Goal: Task Accomplishment & Management: Manage account settings

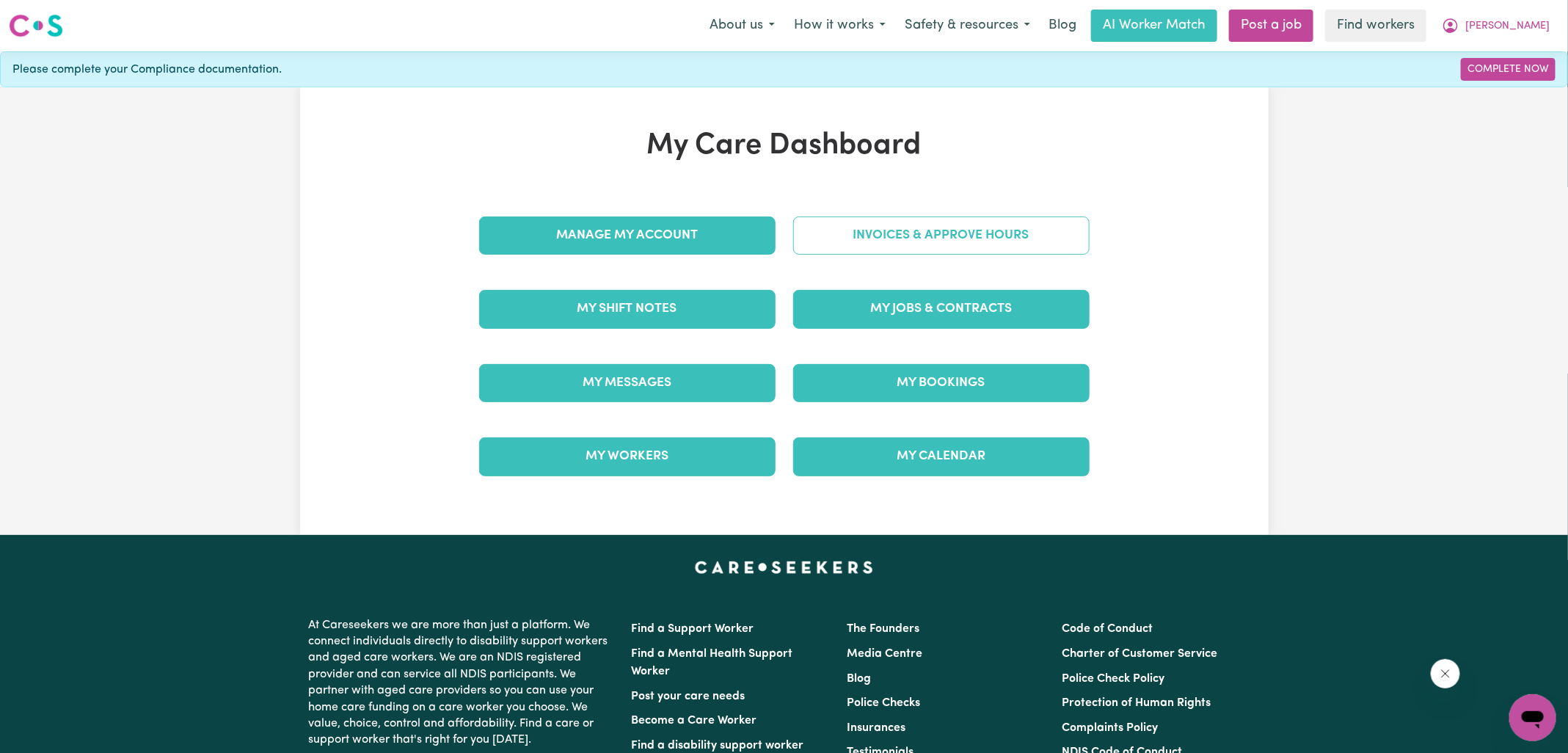
click at [862, 243] on link "Invoices & Approve Hours" at bounding box center [941, 235] width 297 height 38
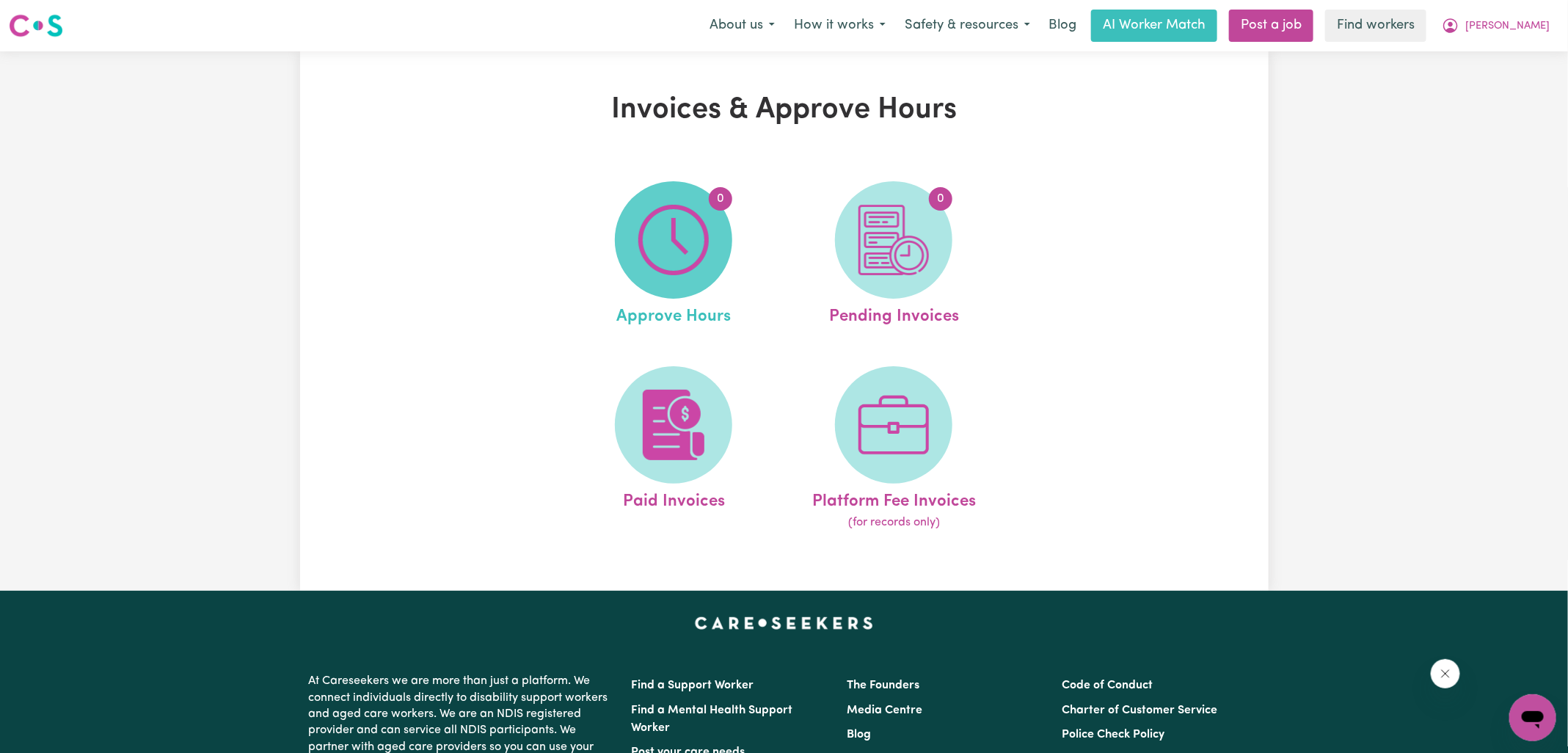
click at [669, 241] on img at bounding box center [673, 240] width 71 height 71
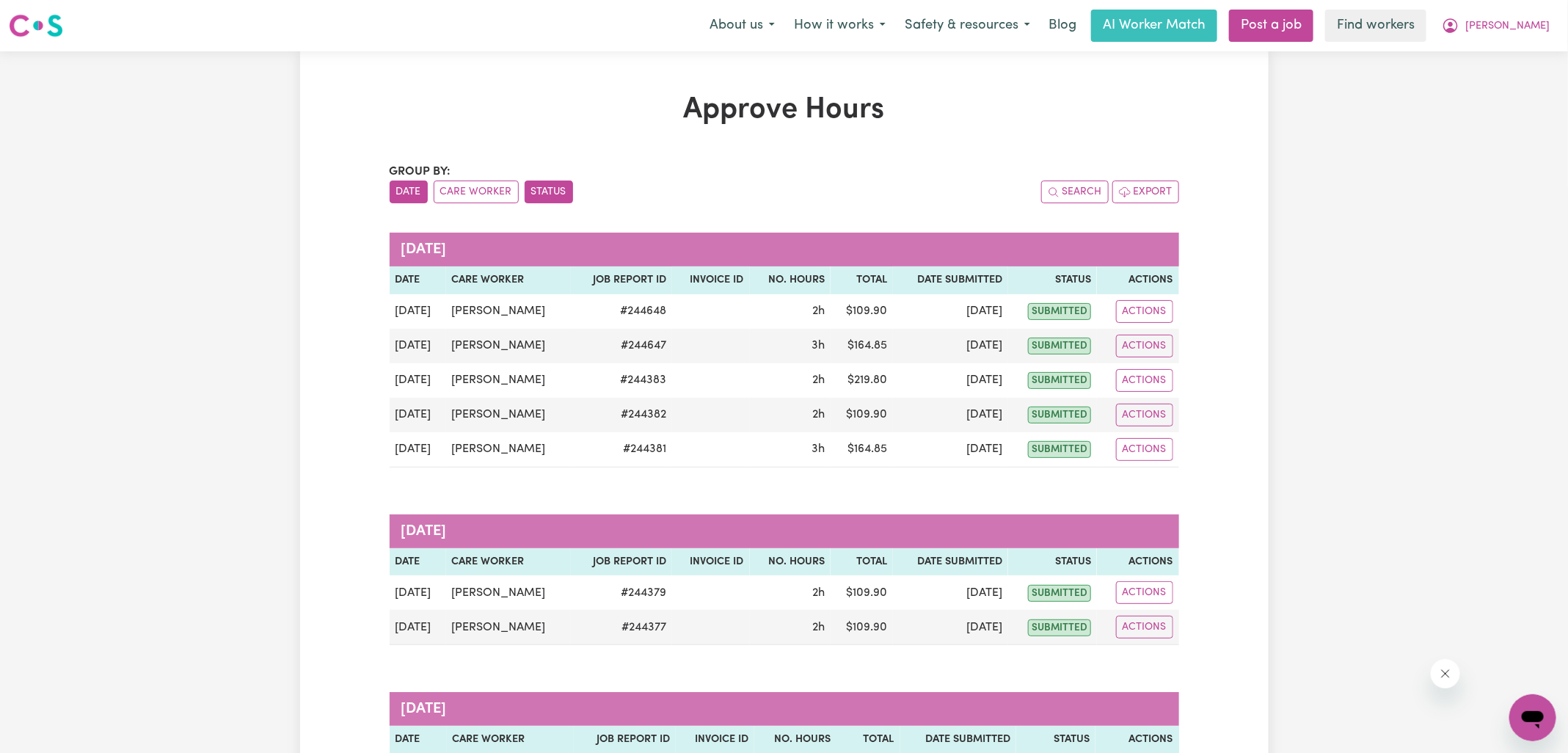
click at [549, 192] on button "Status" at bounding box center [549, 192] width 48 height 23
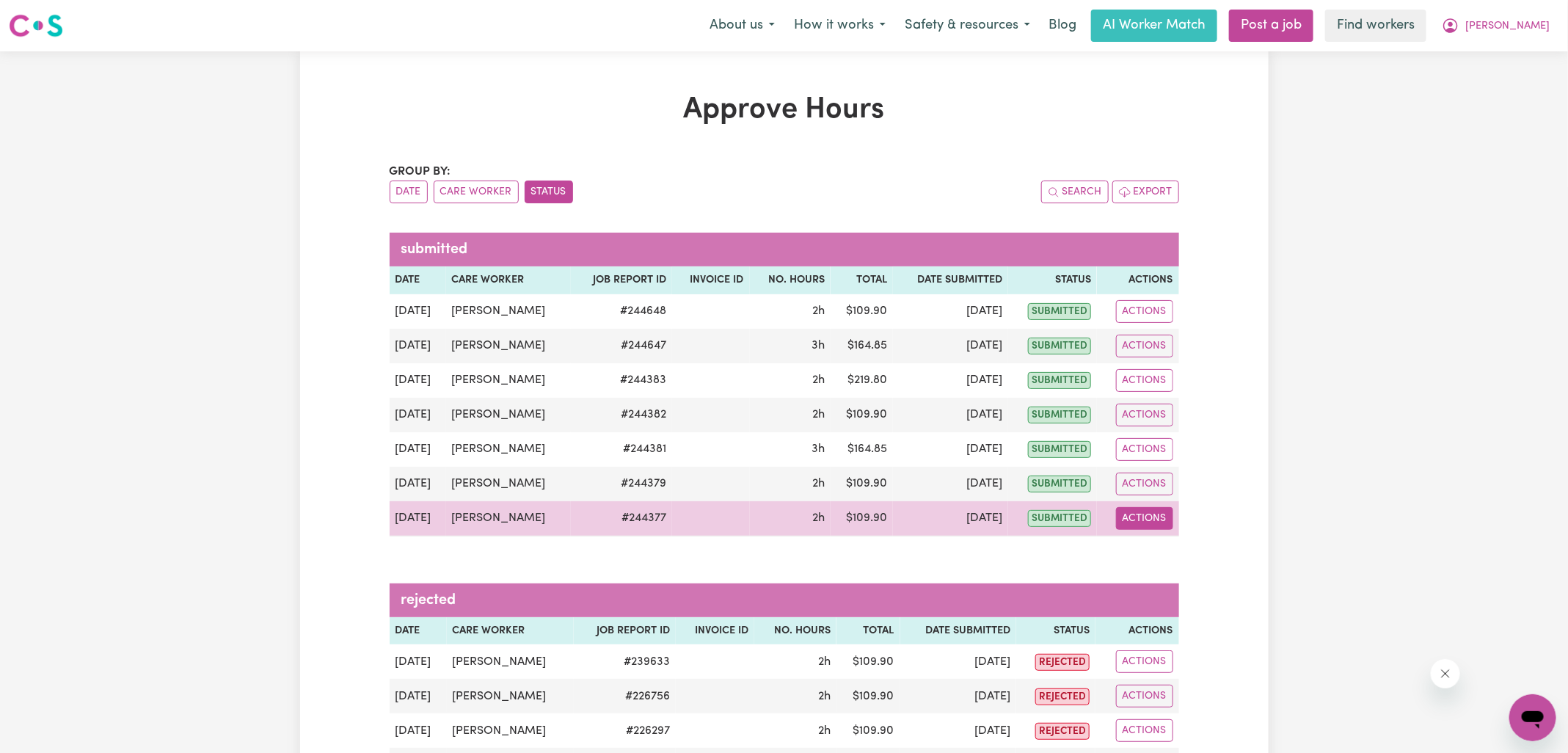
click at [1148, 513] on button "Actions" at bounding box center [1144, 518] width 57 height 23
click at [1171, 540] on link "View Job Report" at bounding box center [1181, 551] width 125 height 30
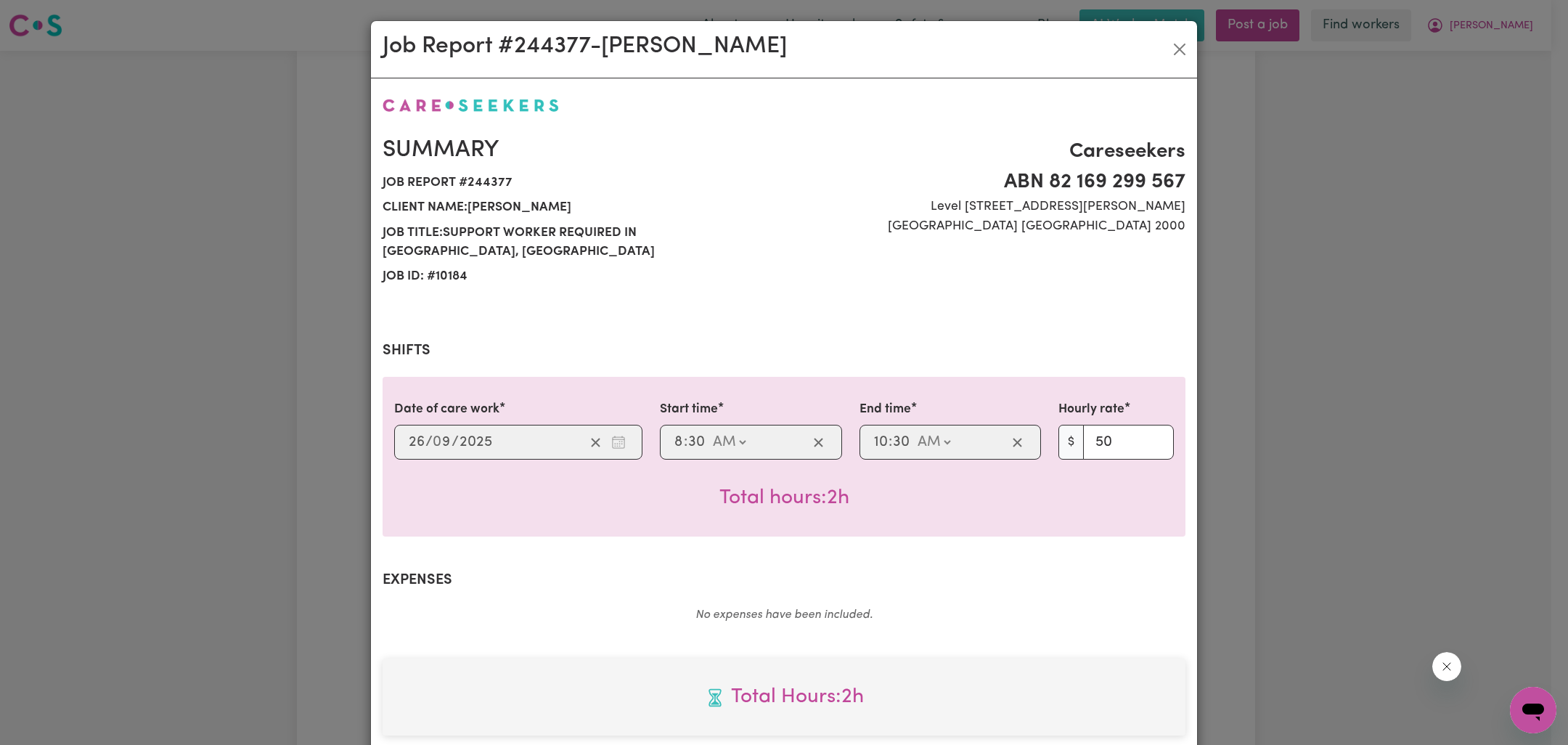
scroll to position [392, 0]
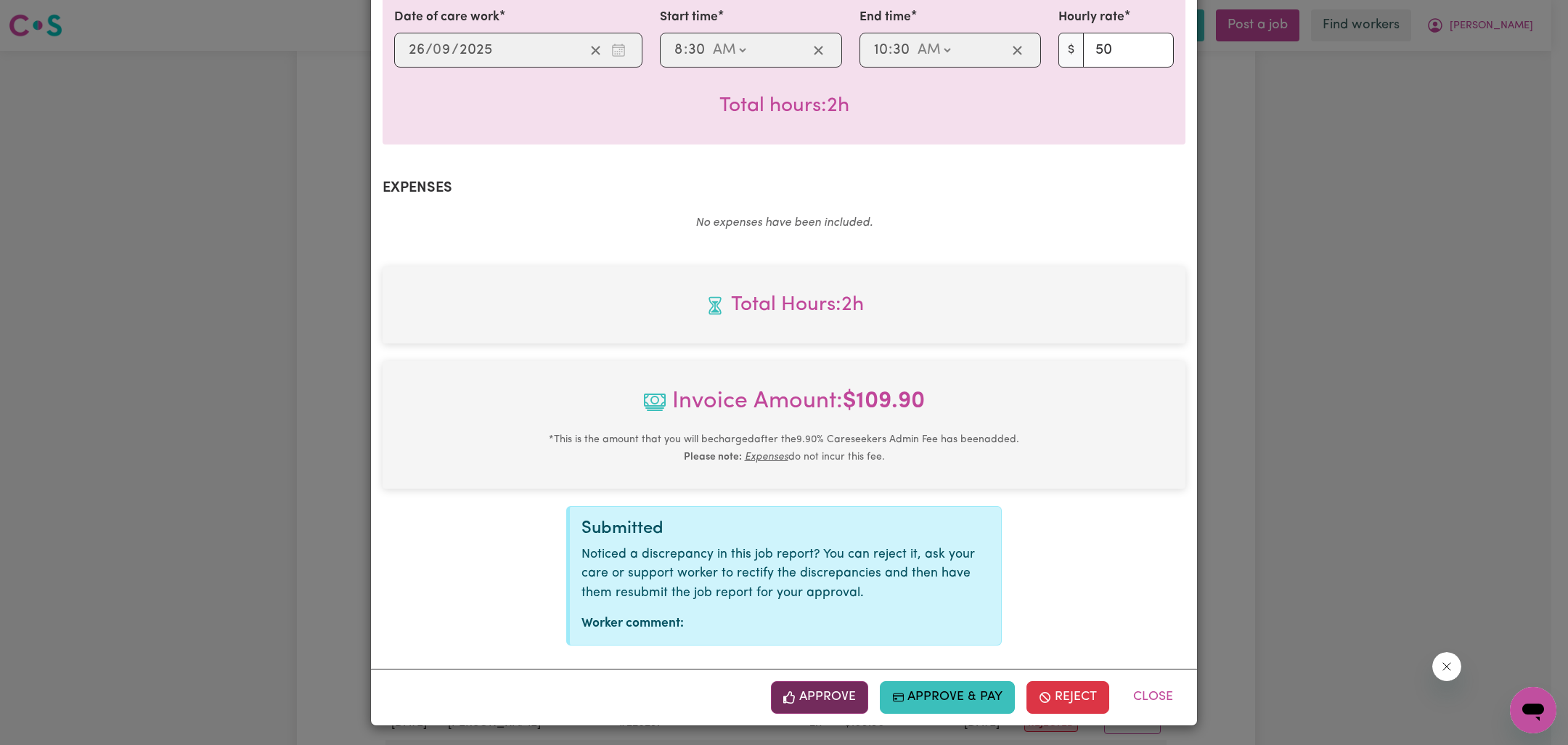
click at [837, 700] on button "Approve" at bounding box center [820, 696] width 97 height 32
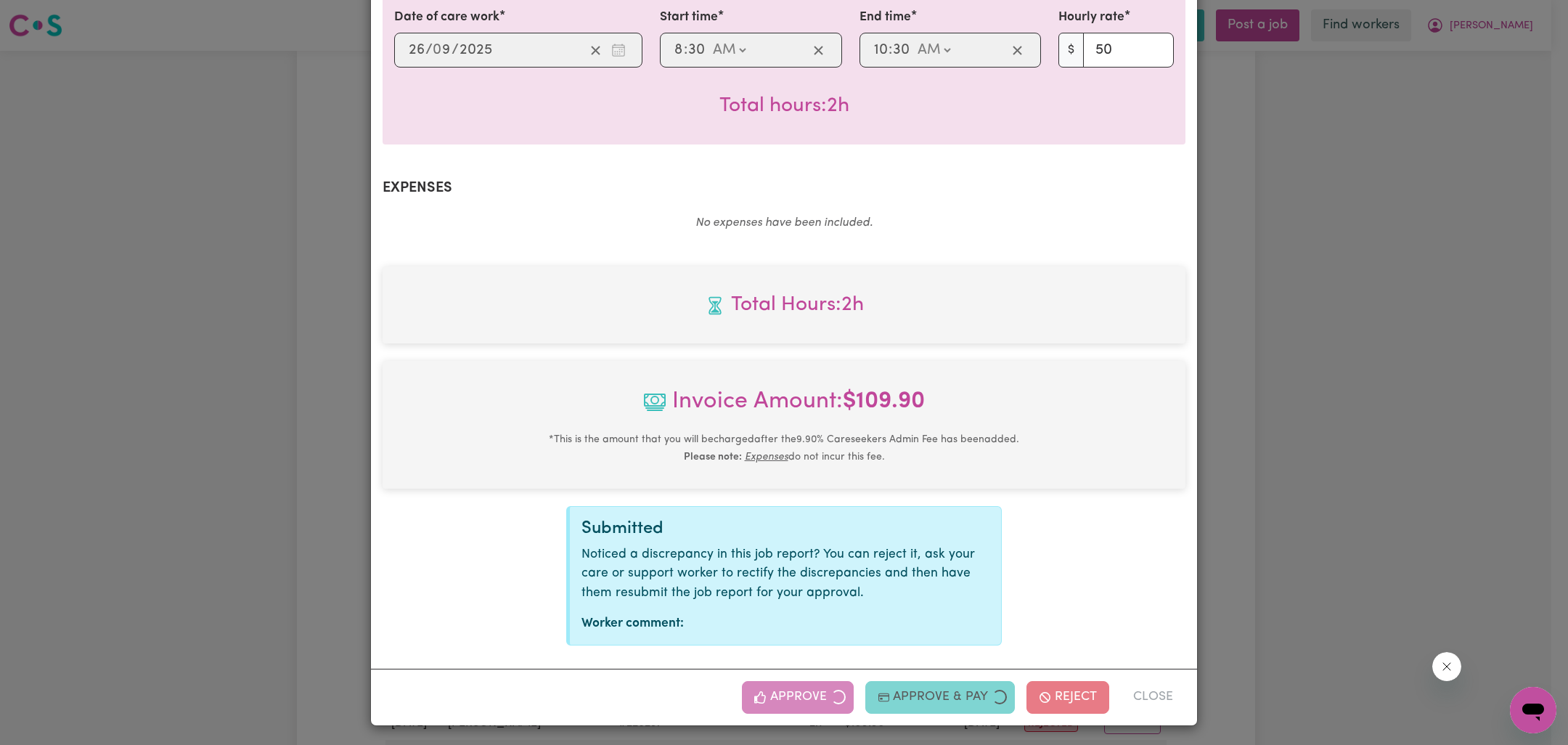
click at [1240, 530] on div "Job Report # 244377 - [PERSON_NAME] Summary Job report # 244377 Client name: [P…" at bounding box center [784, 372] width 1568 height 745
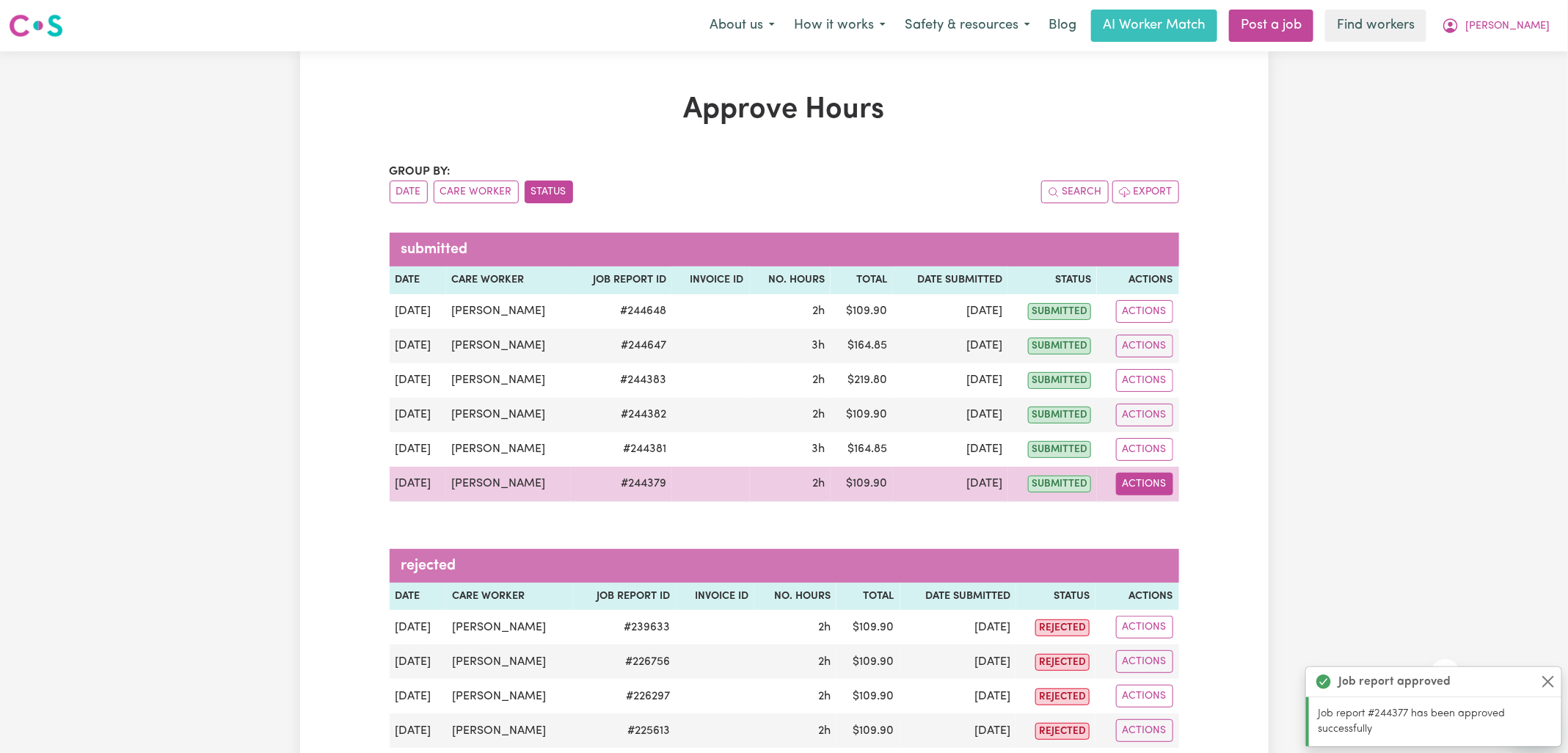
click at [1163, 485] on button "Actions" at bounding box center [1144, 484] width 57 height 23
click at [1177, 507] on link "View Job Report" at bounding box center [1181, 517] width 125 height 30
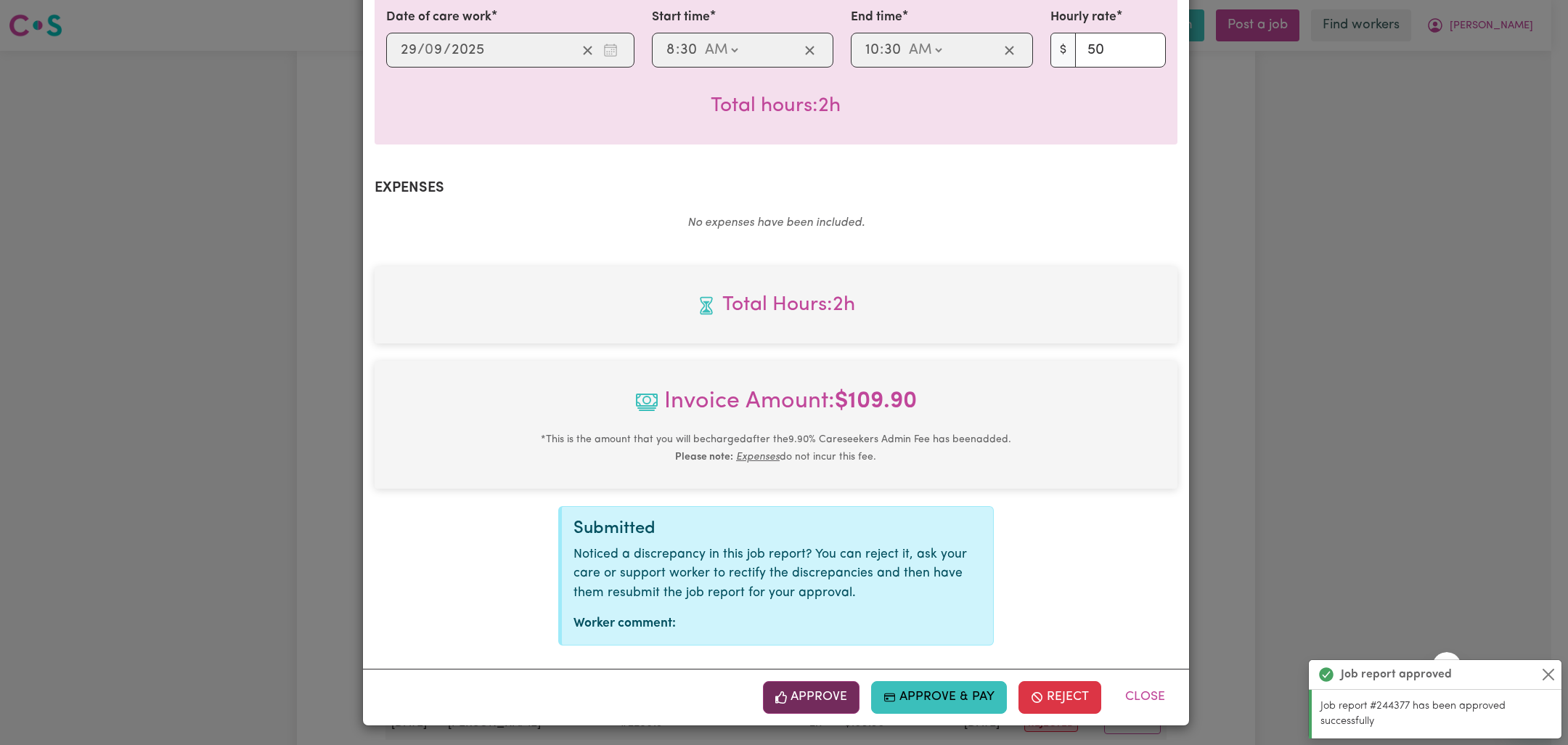
click at [817, 700] on button "Approve" at bounding box center [812, 696] width 97 height 32
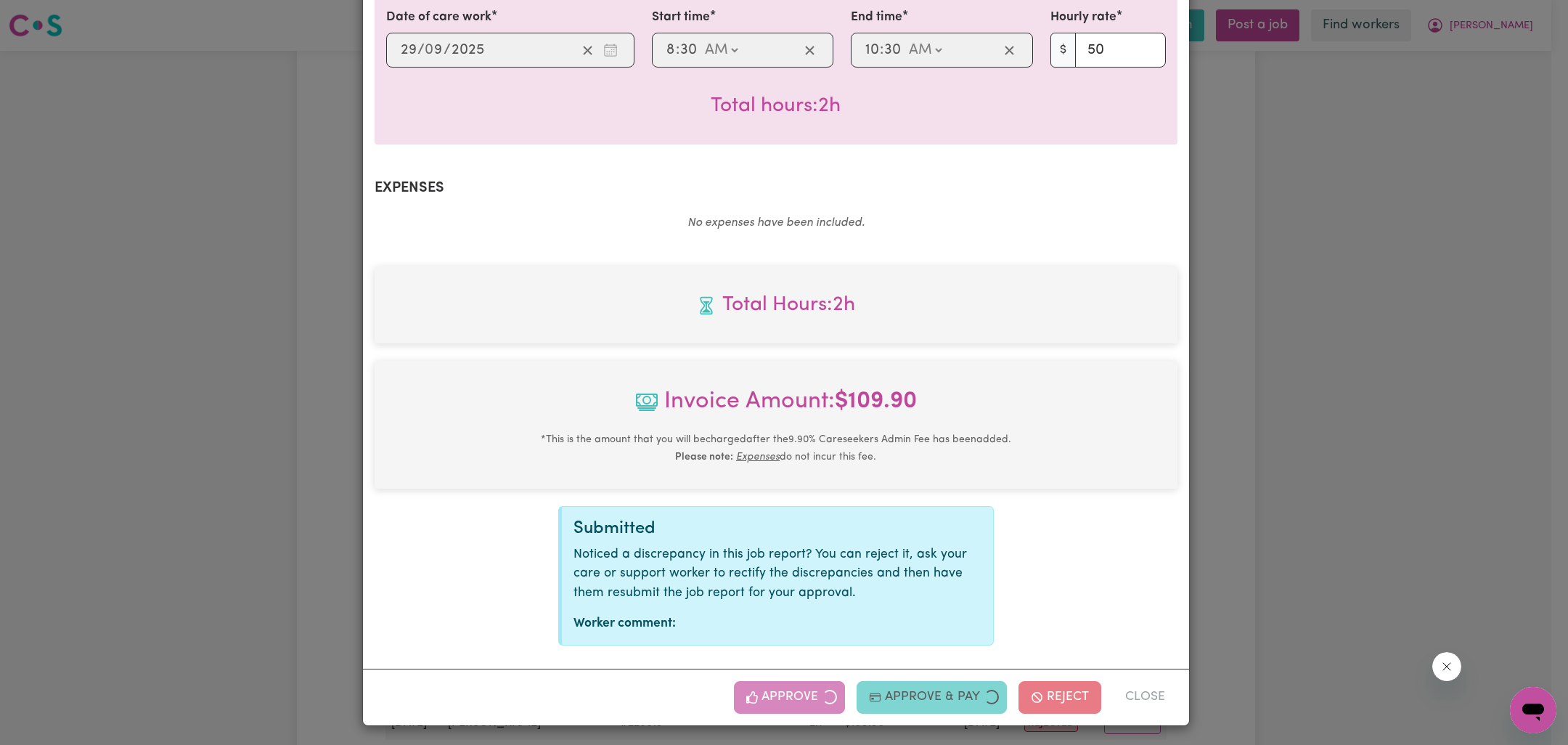
click at [1281, 541] on div "Job Report # 244379 - [PERSON_NAME] Summary Job report # 244379 Client name: [P…" at bounding box center [784, 372] width 1568 height 745
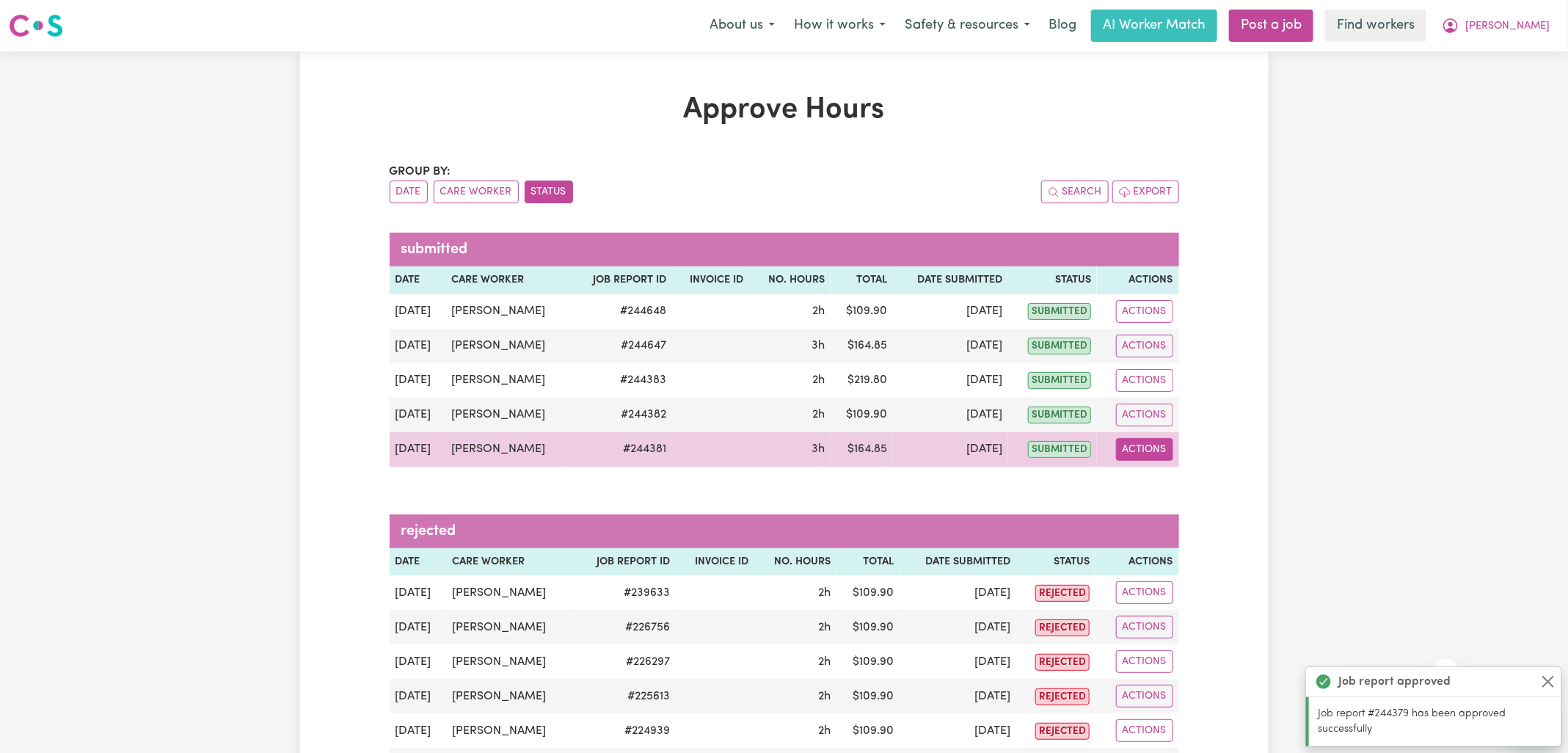
click at [1152, 453] on button "Actions" at bounding box center [1144, 449] width 57 height 23
click at [1181, 481] on link "View Job Report" at bounding box center [1182, 483] width 125 height 30
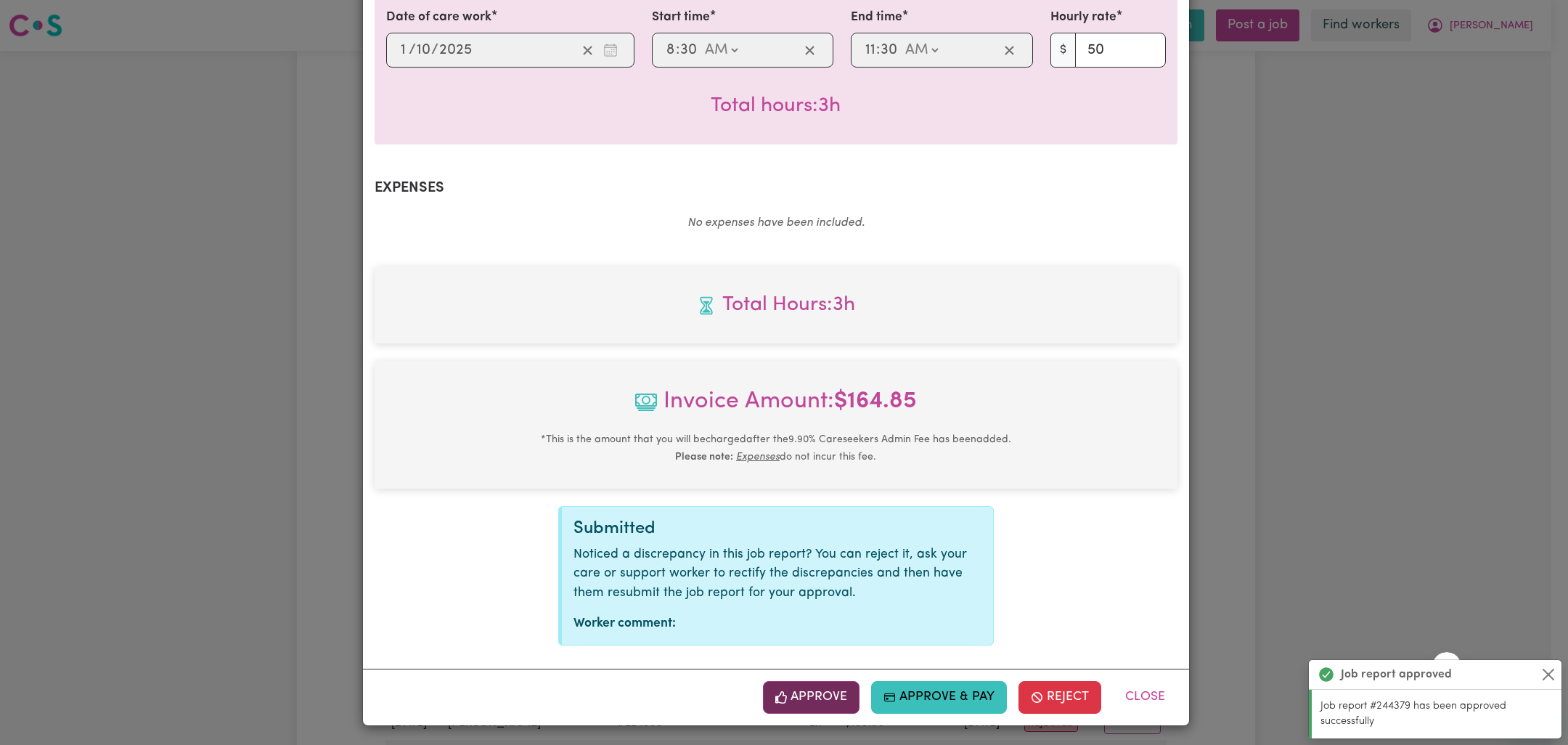
click at [837, 699] on button "Approve" at bounding box center [812, 696] width 97 height 32
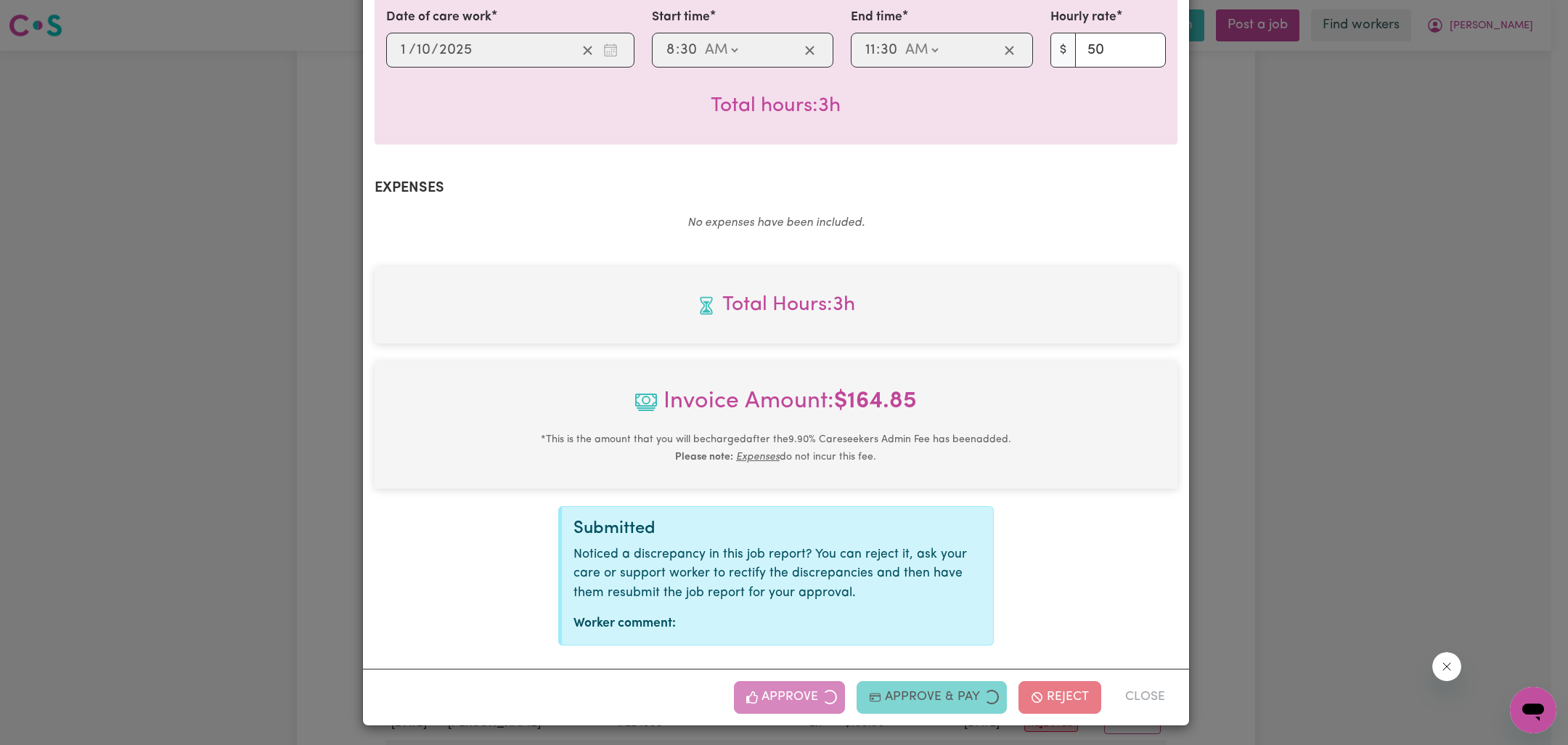
click at [1276, 468] on div "Job Report # 244381 - [PERSON_NAME] Summary Job report # 244381 Client name: [P…" at bounding box center [784, 372] width 1568 height 745
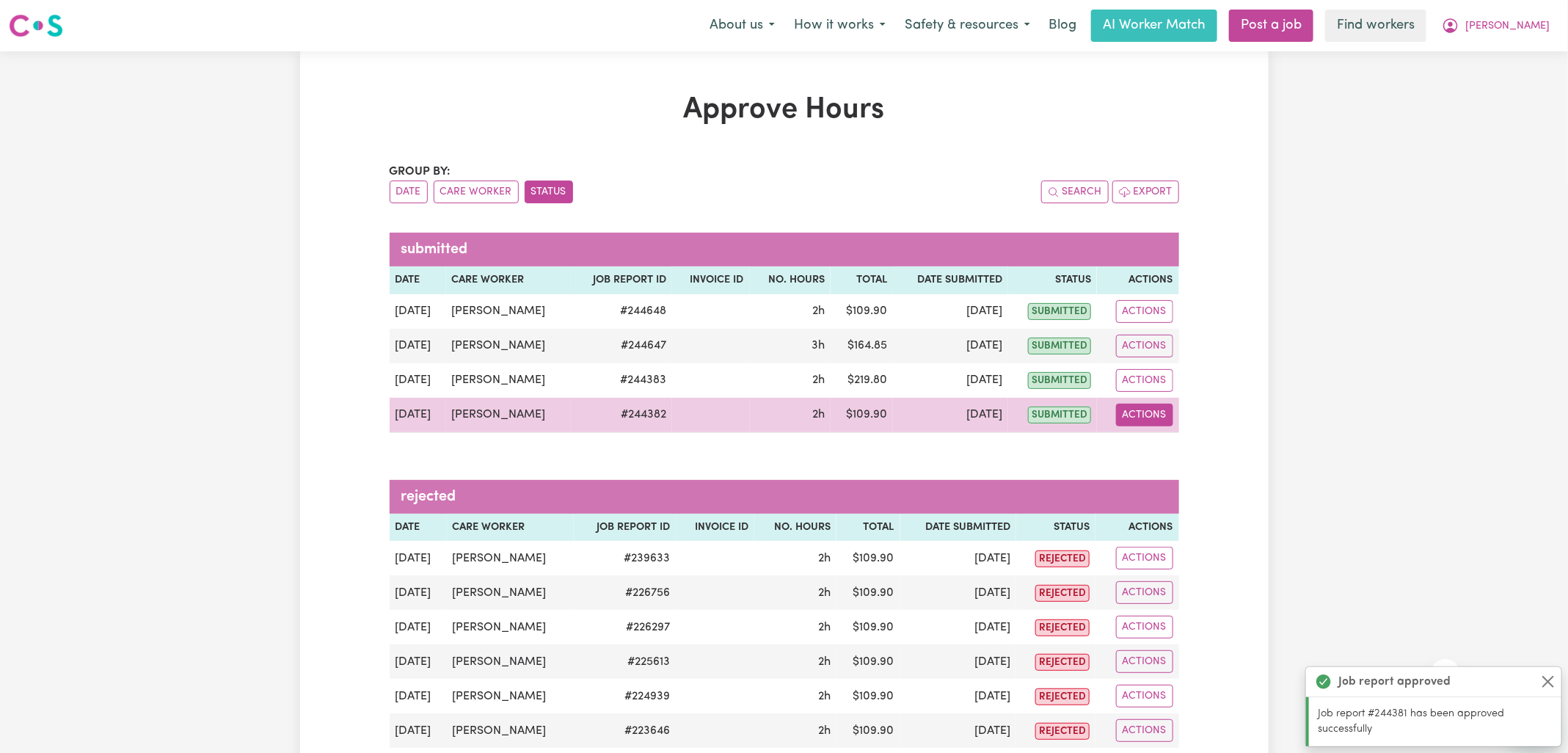
click at [1147, 415] on button "Actions" at bounding box center [1144, 415] width 57 height 23
click at [1181, 449] on link "View Job Report" at bounding box center [1182, 448] width 125 height 30
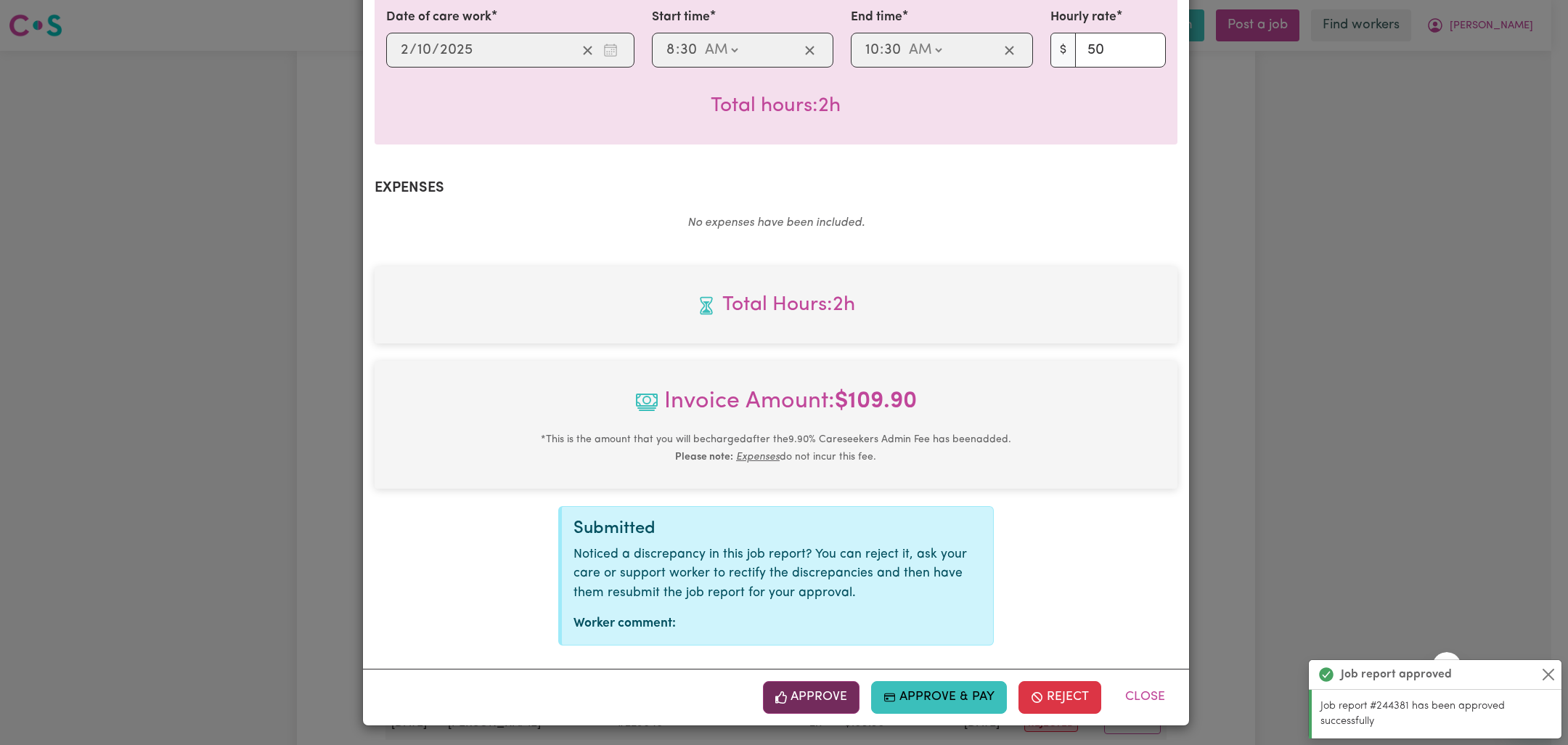
click at [835, 690] on button "Approve" at bounding box center [812, 696] width 97 height 32
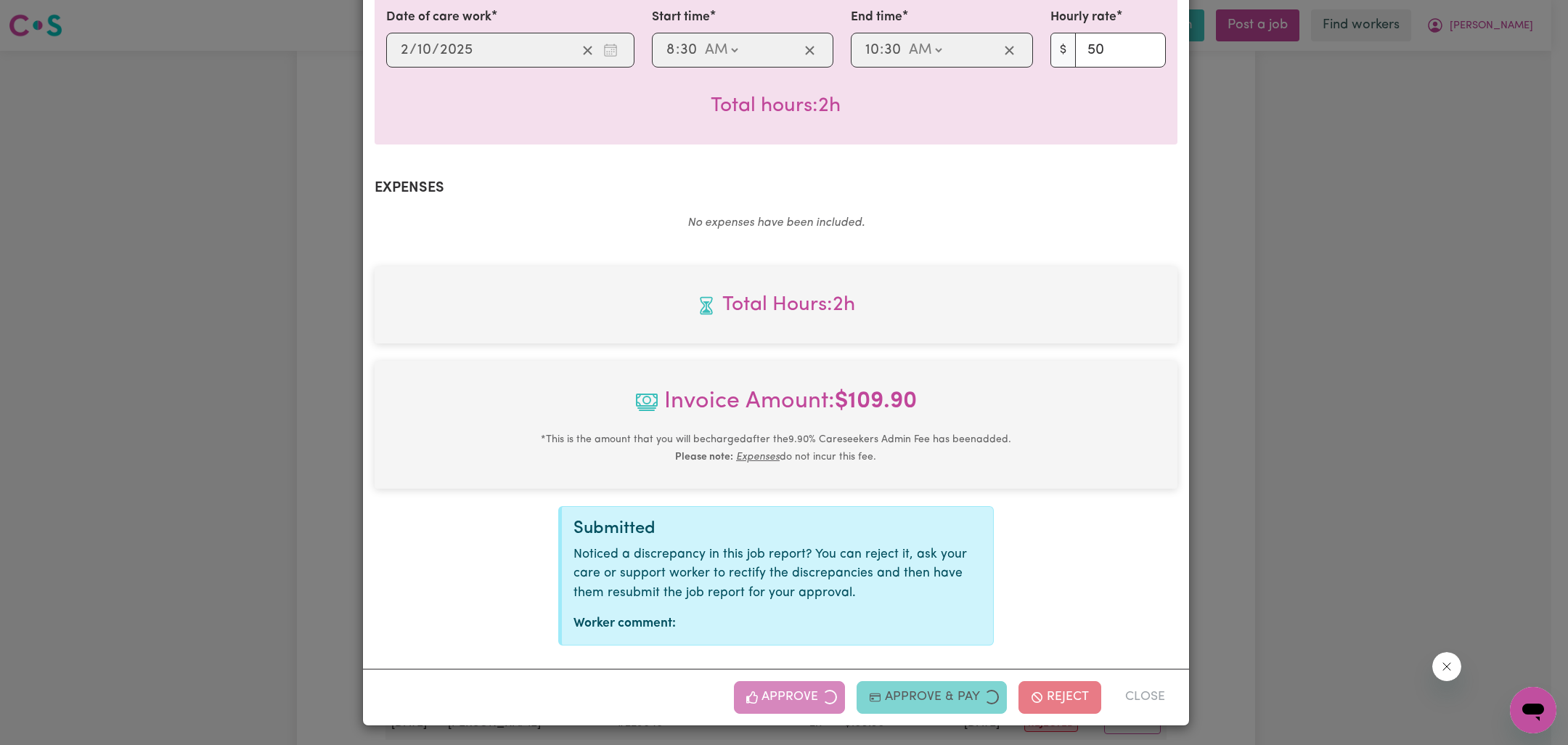
click at [1346, 463] on div "Job Report # 244382 - [PERSON_NAME] Summary Job report # 244382 Client name: [P…" at bounding box center [784, 372] width 1568 height 745
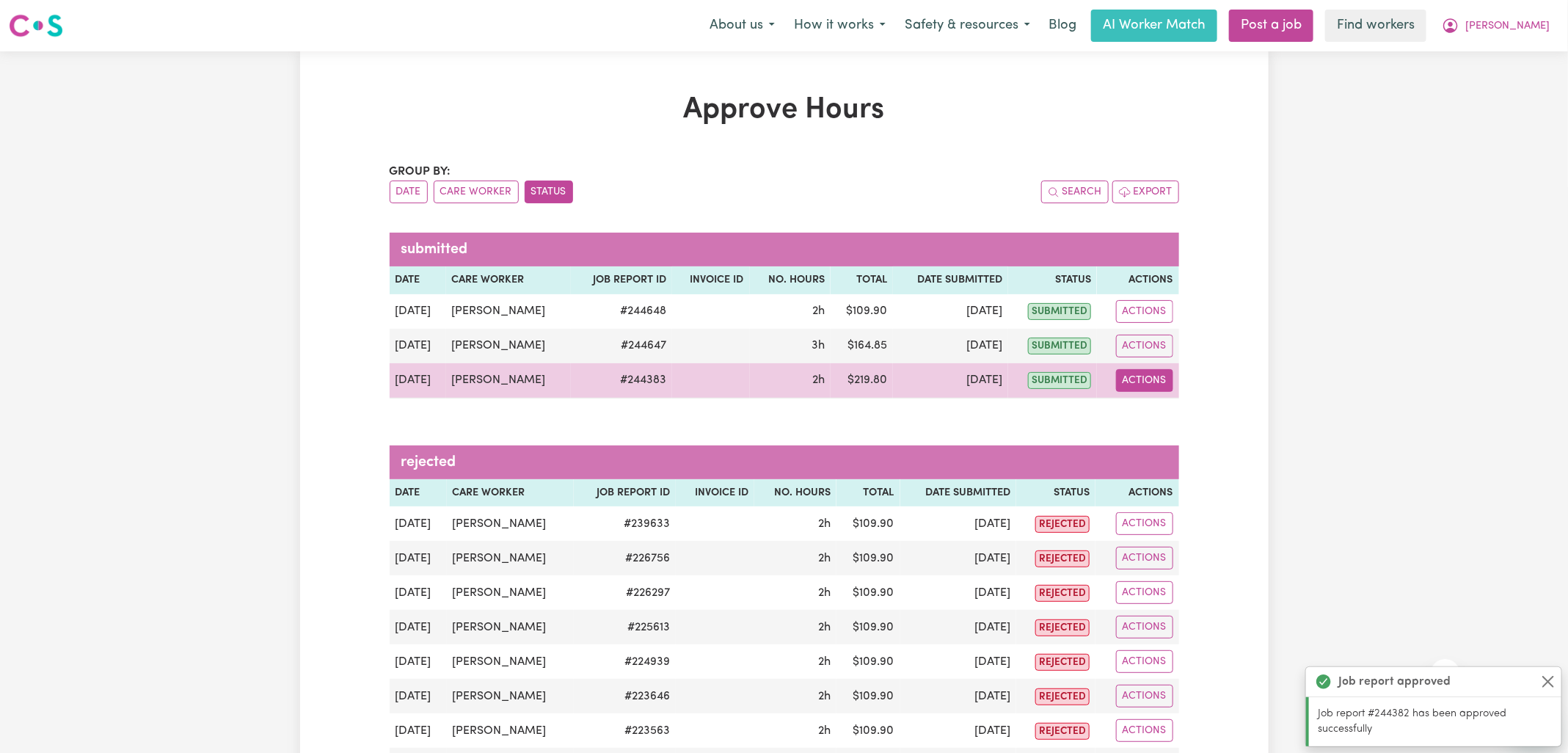
click at [1128, 384] on button "Actions" at bounding box center [1144, 380] width 57 height 23
click at [1182, 411] on link "View Job Report" at bounding box center [1182, 414] width 125 height 30
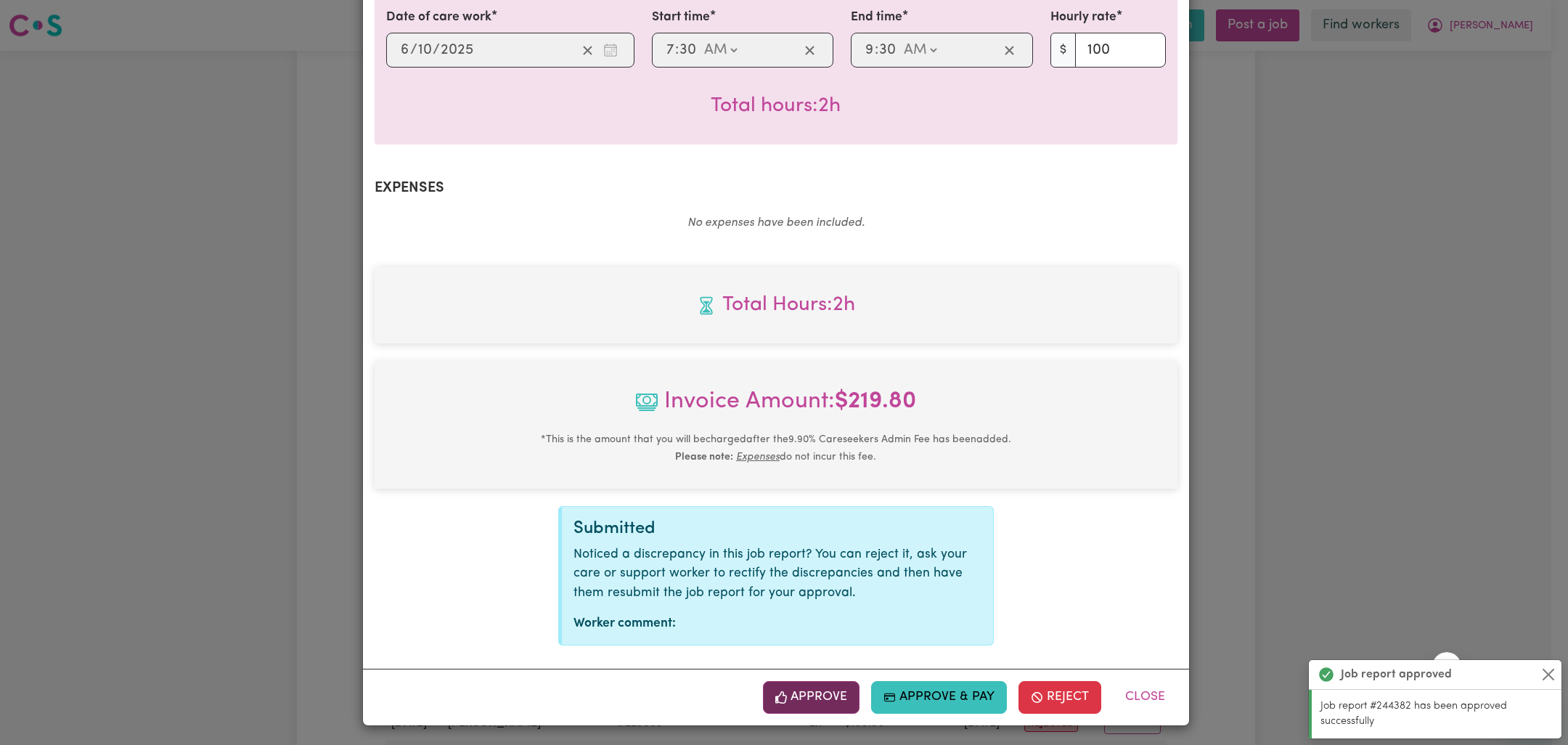
click at [832, 689] on button "Approve" at bounding box center [812, 696] width 97 height 32
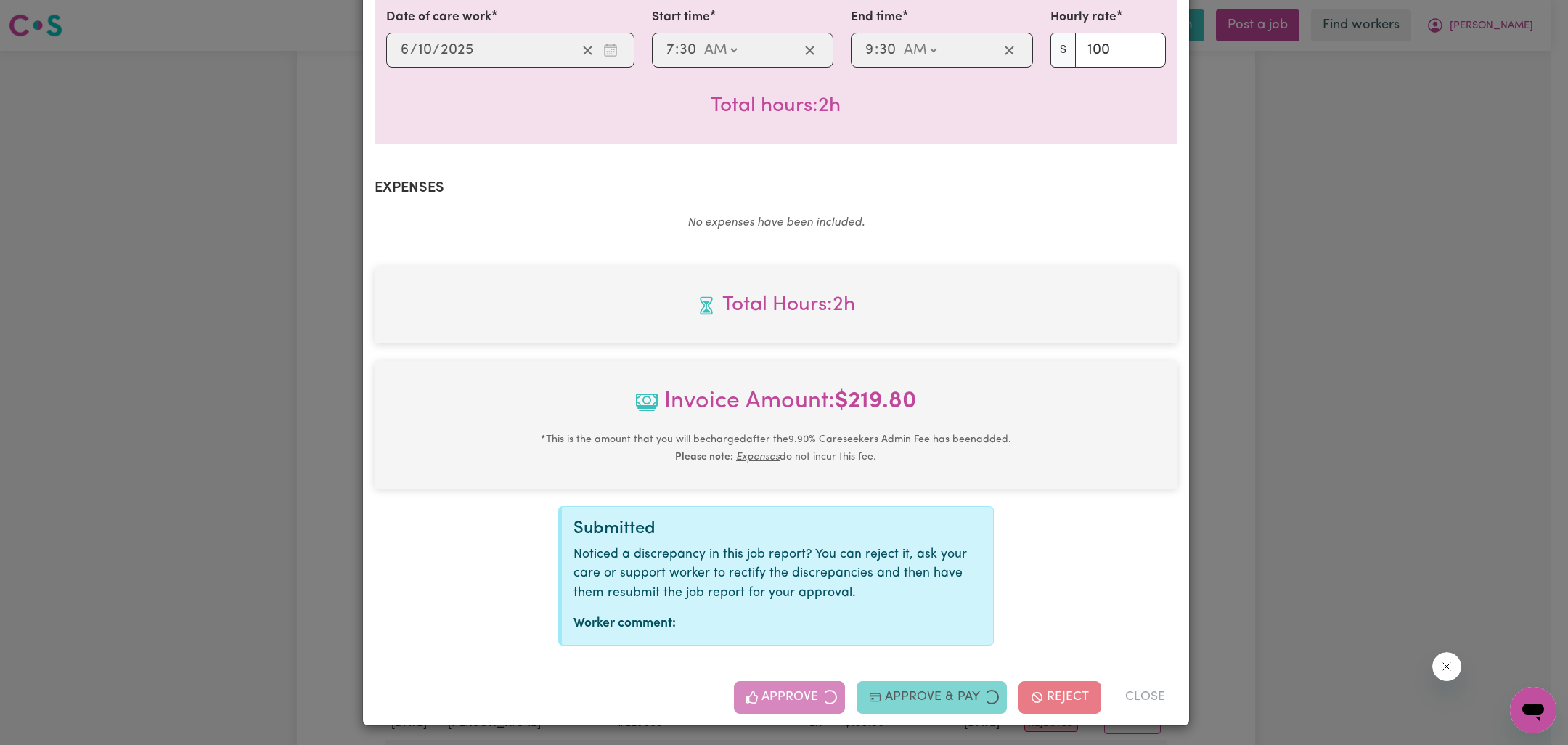
click at [1381, 439] on div "Job Report # 244383 - [PERSON_NAME] Summary Job report # 244383 Client name: [P…" at bounding box center [784, 372] width 1568 height 745
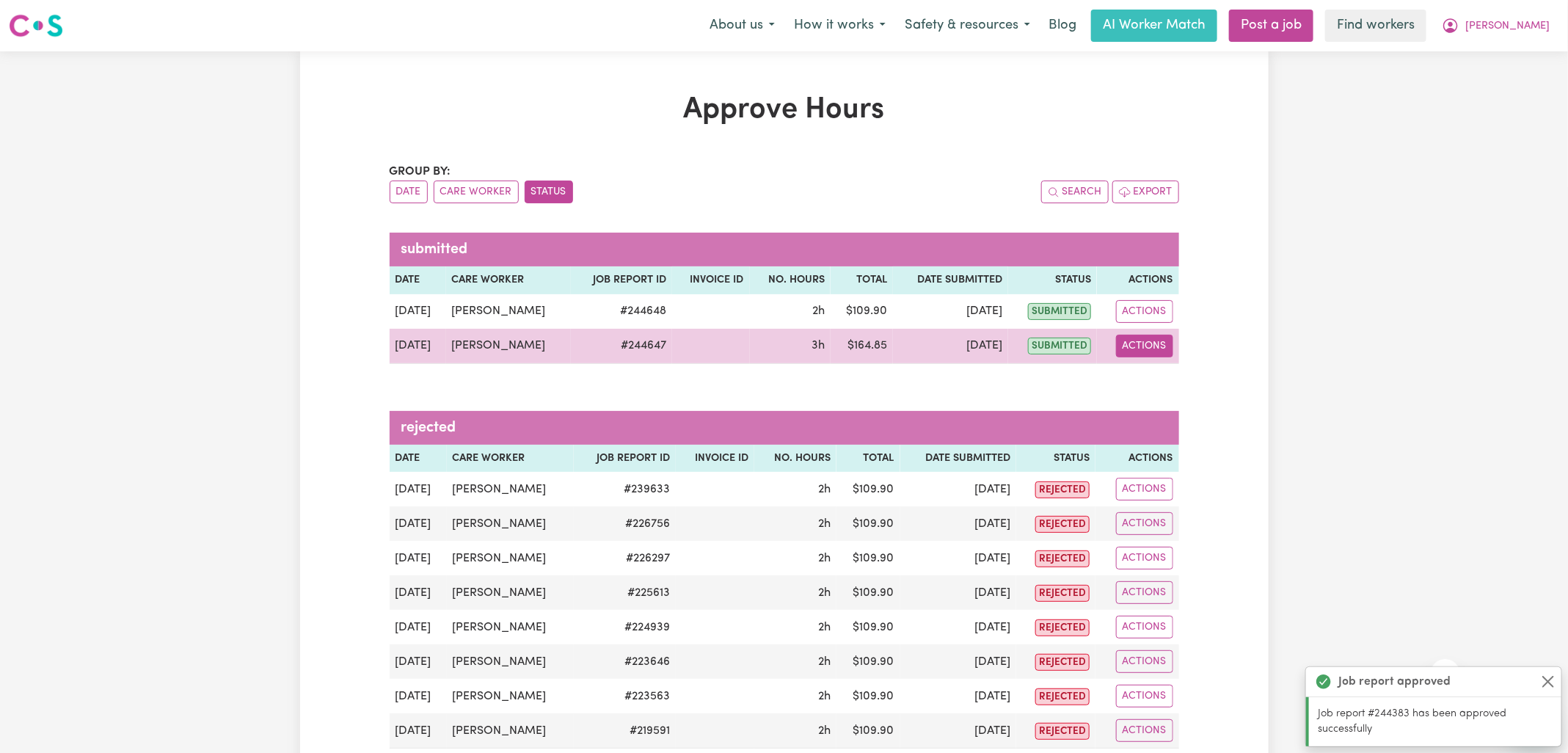
click at [1118, 346] on button "Actions" at bounding box center [1144, 346] width 57 height 23
click at [1193, 368] on link "View Job Report" at bounding box center [1182, 379] width 125 height 30
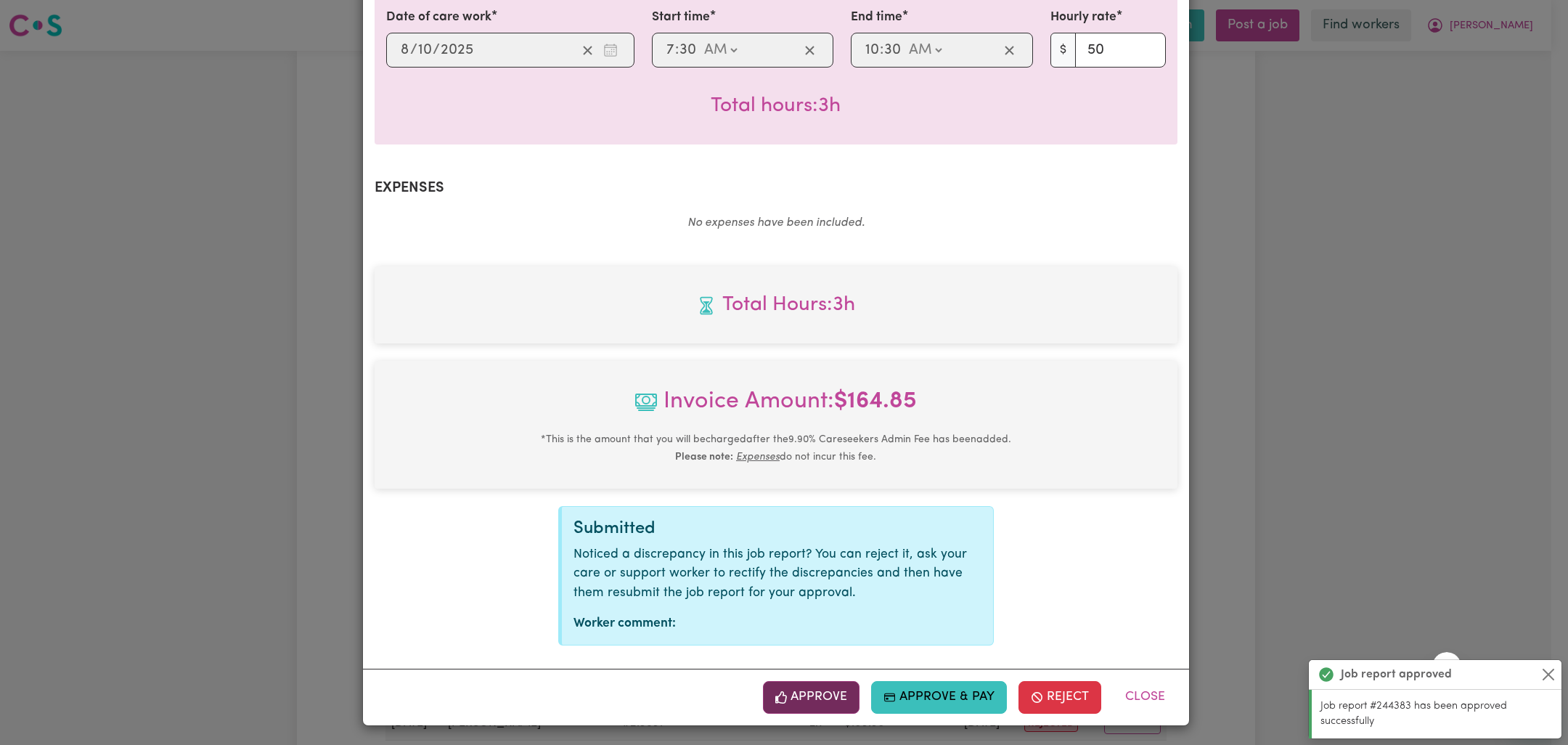
click at [837, 682] on button "Approve" at bounding box center [812, 696] width 97 height 32
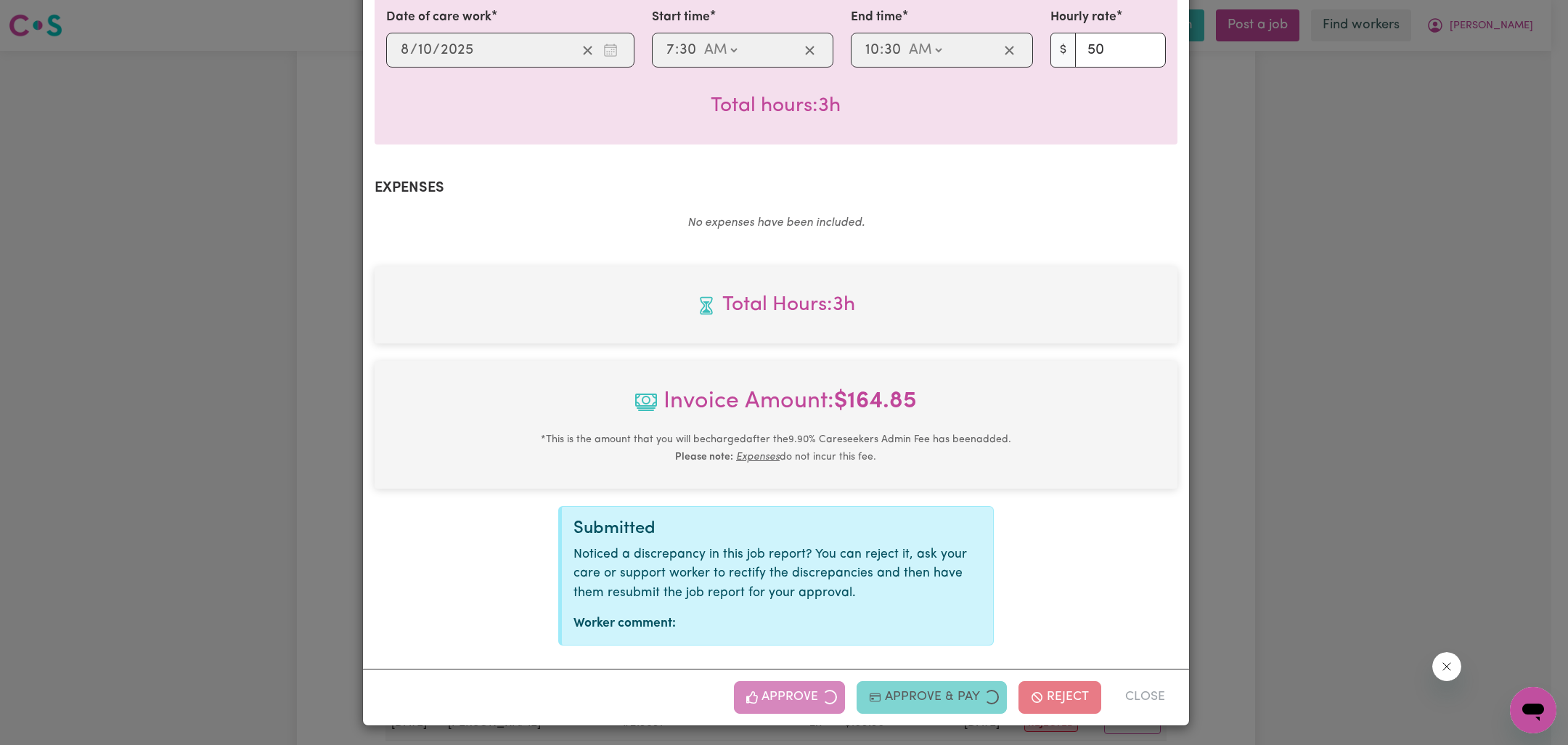
click at [1286, 363] on div "Job Report # 244647 - [PERSON_NAME] Summary Job report # 244647 Client name: [P…" at bounding box center [784, 372] width 1568 height 745
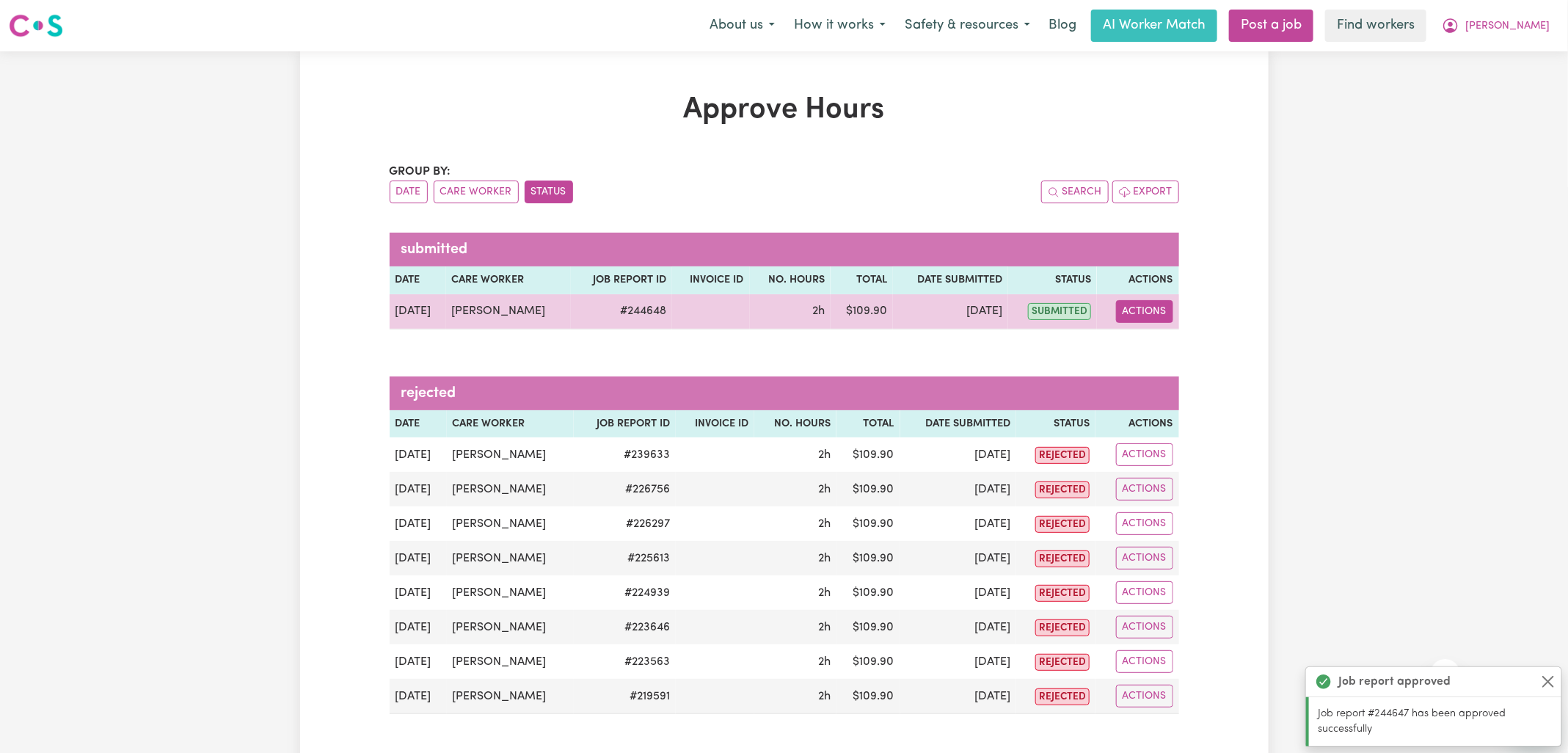
click at [1163, 309] on button "Actions" at bounding box center [1144, 311] width 57 height 23
click at [1188, 340] on link "View Job Report" at bounding box center [1182, 345] width 125 height 30
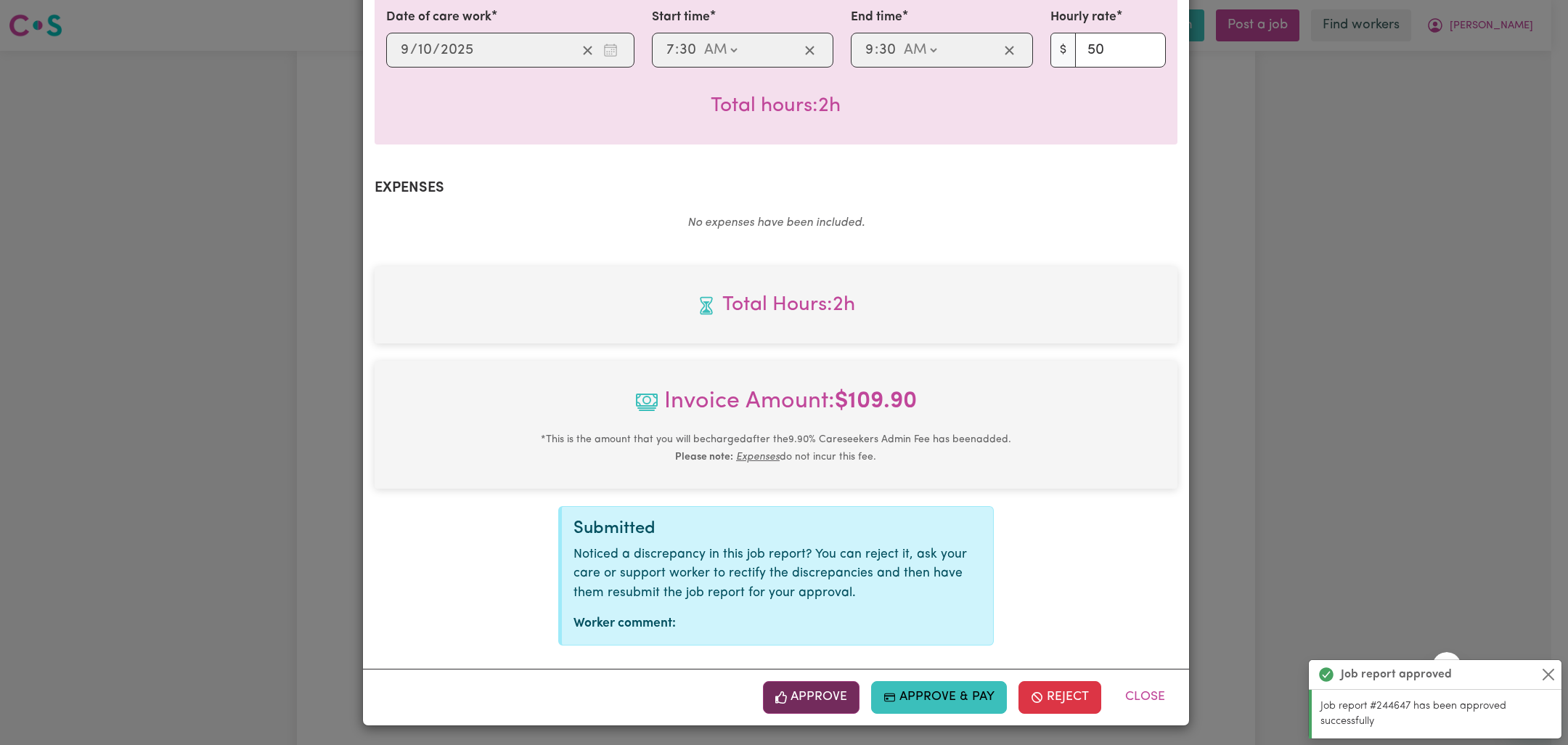
click at [821, 706] on button "Approve" at bounding box center [812, 696] width 97 height 32
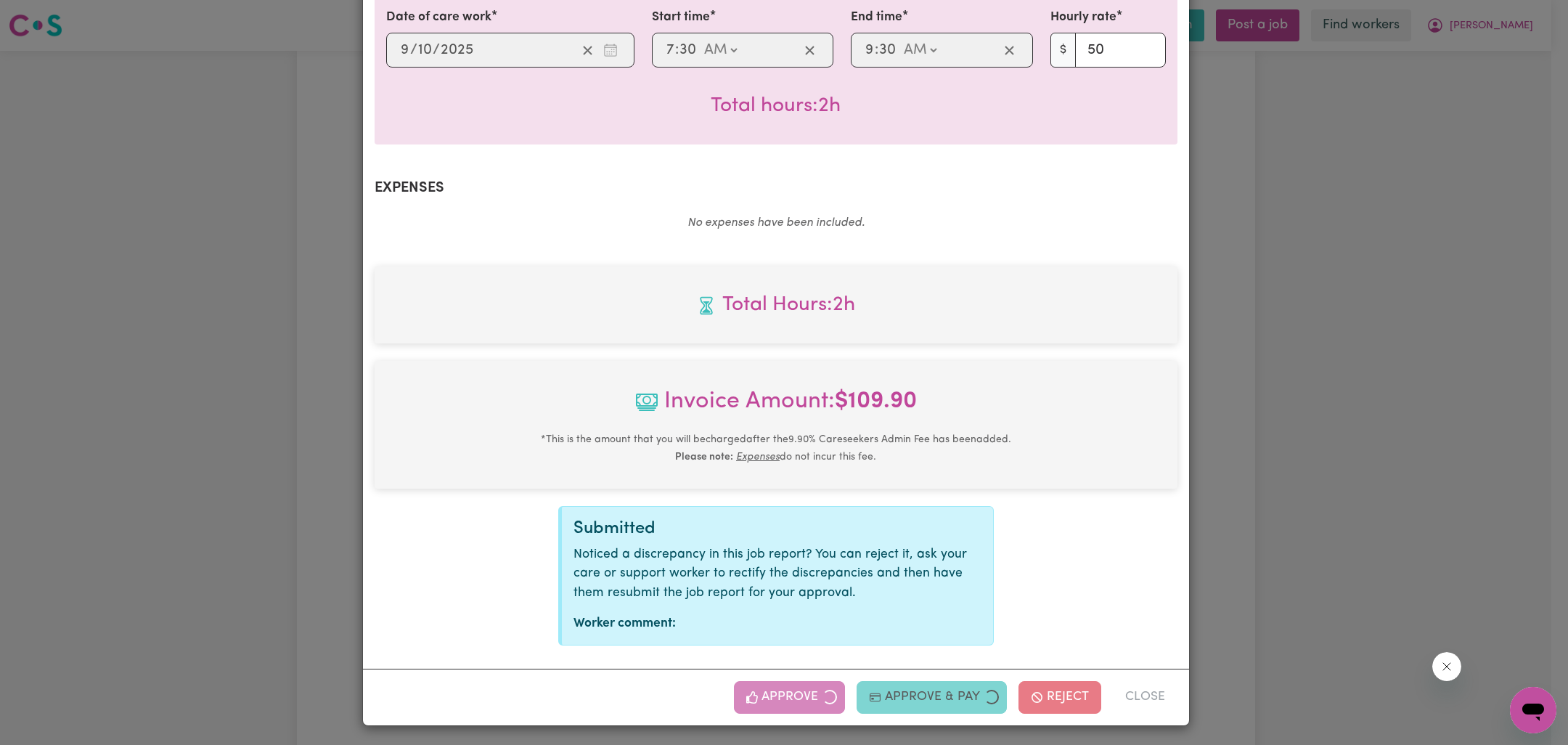
click at [1337, 336] on div "Job Report # 244648 - [PERSON_NAME] Summary Job report # 244648 Client name: [P…" at bounding box center [784, 372] width 1568 height 745
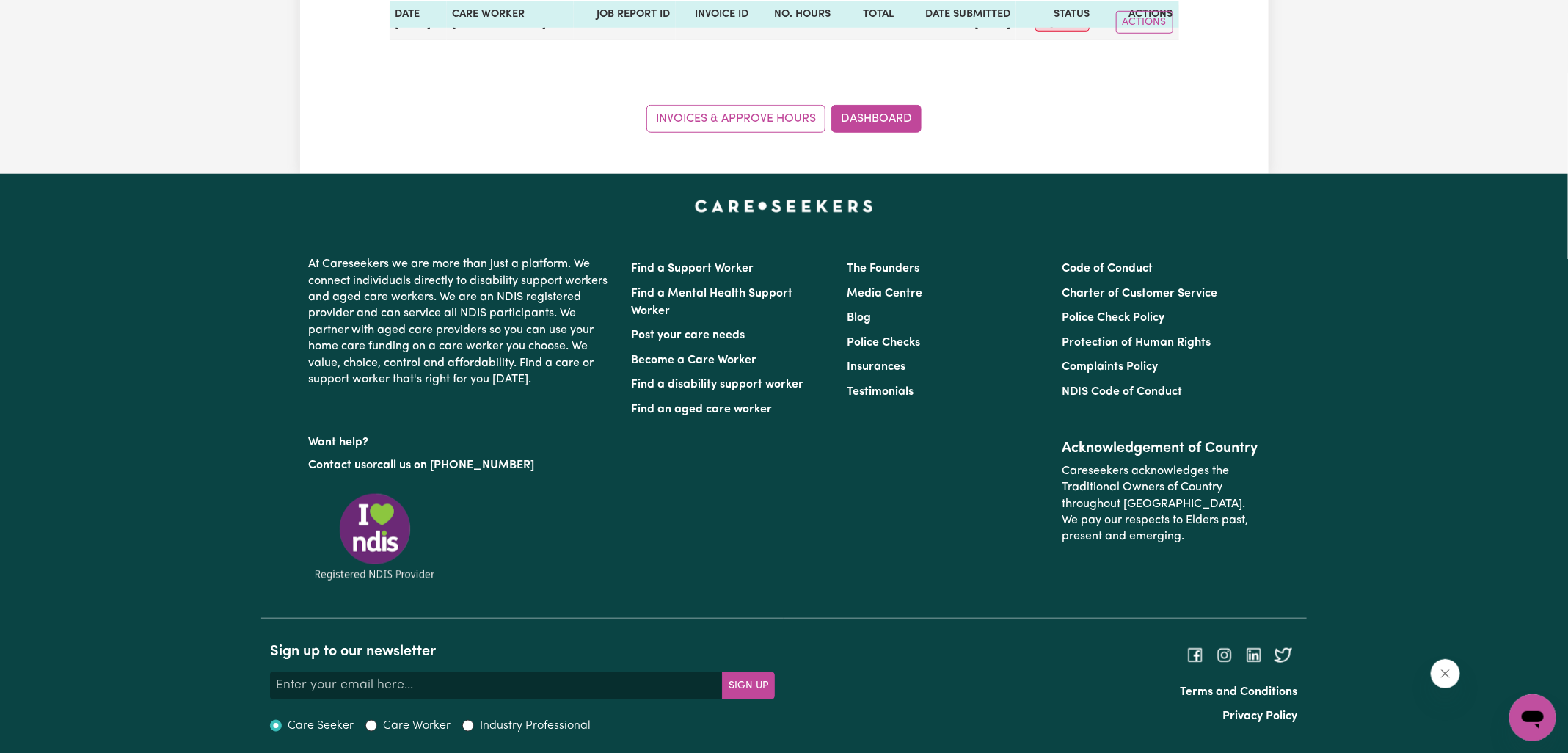
scroll to position [77, 0]
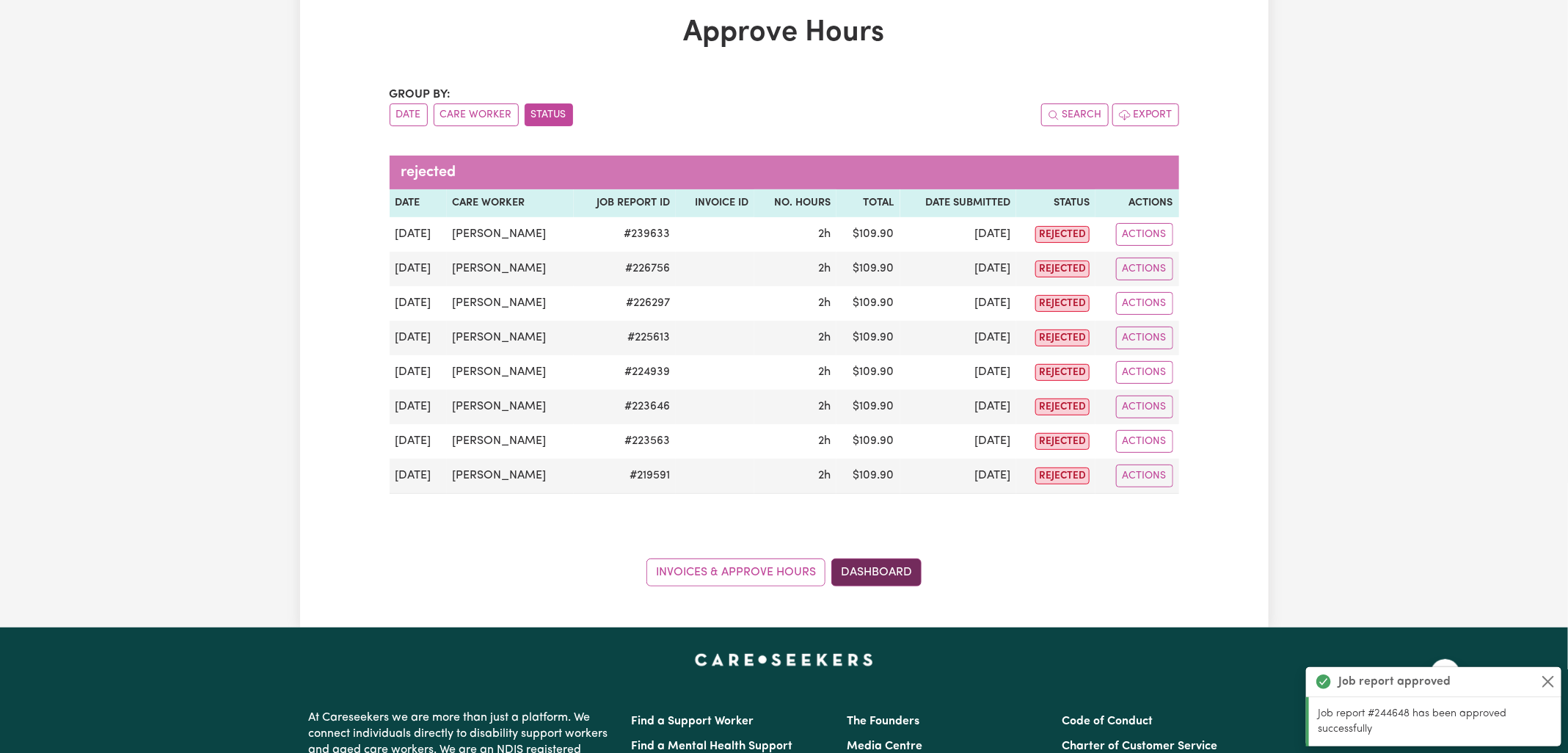
click at [886, 567] on link "Dashboard" at bounding box center [876, 572] width 90 height 28
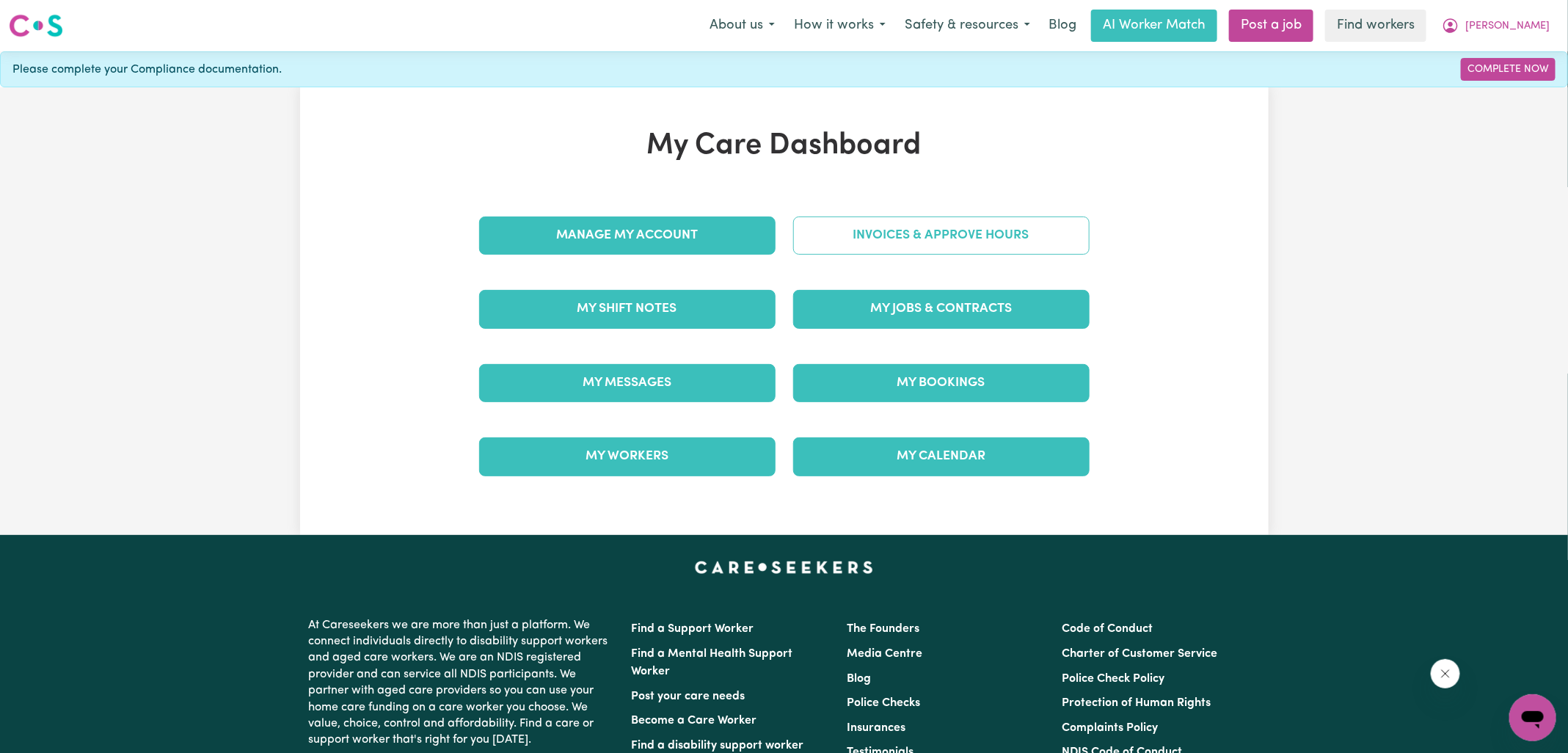
click at [967, 222] on link "Invoices & Approve Hours" at bounding box center [941, 235] width 297 height 38
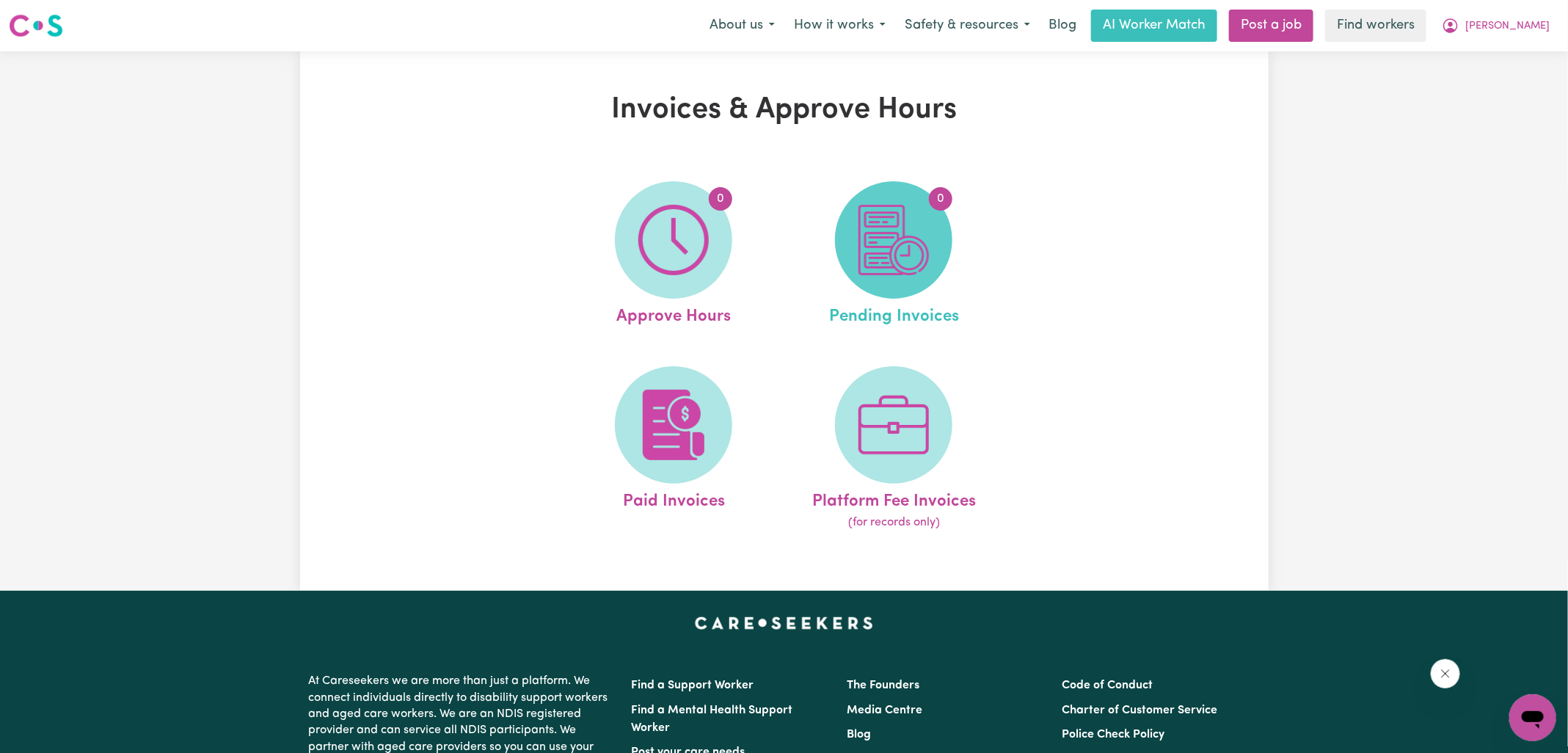
click at [927, 246] on img at bounding box center [894, 240] width 71 height 71
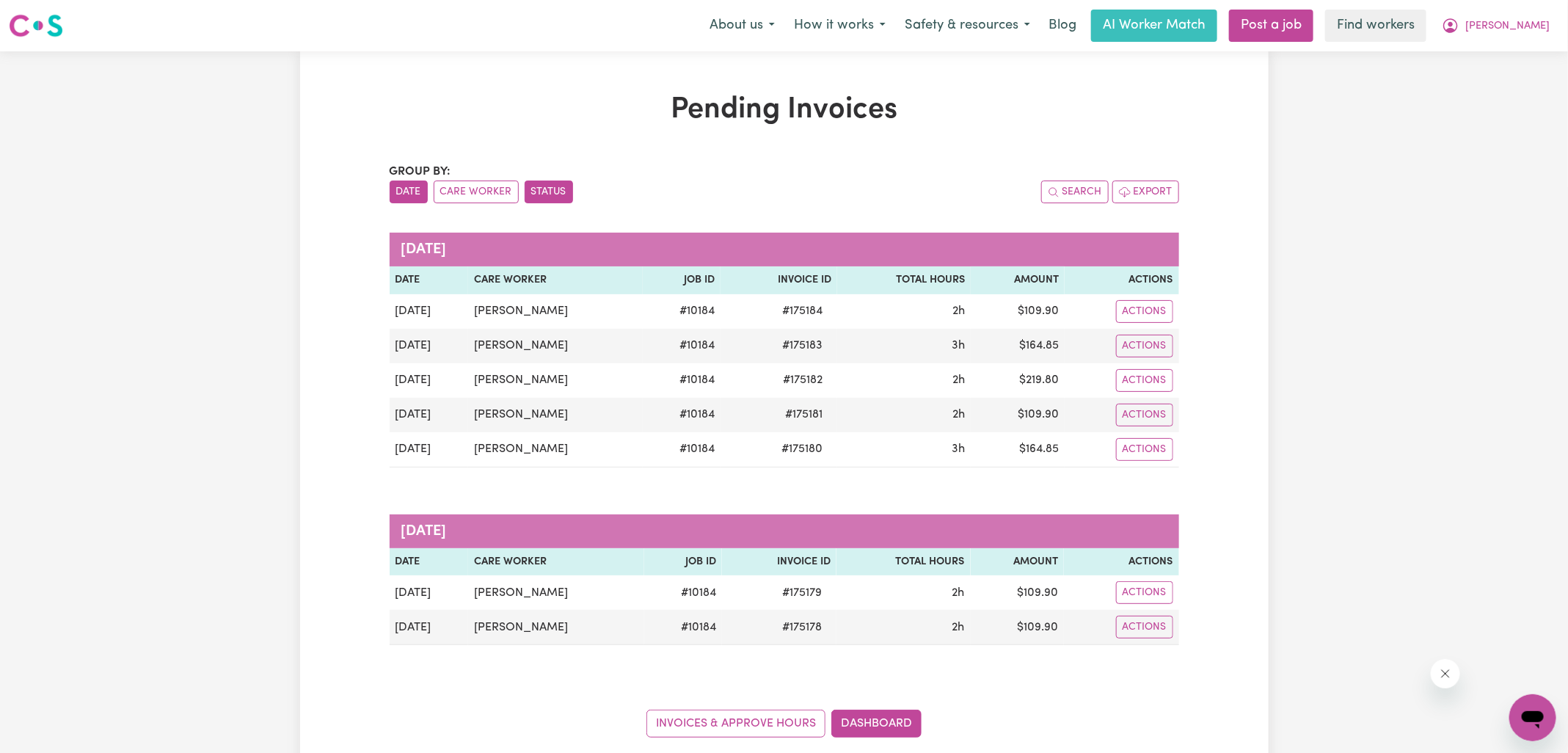
click at [561, 185] on button "Status" at bounding box center [549, 192] width 48 height 23
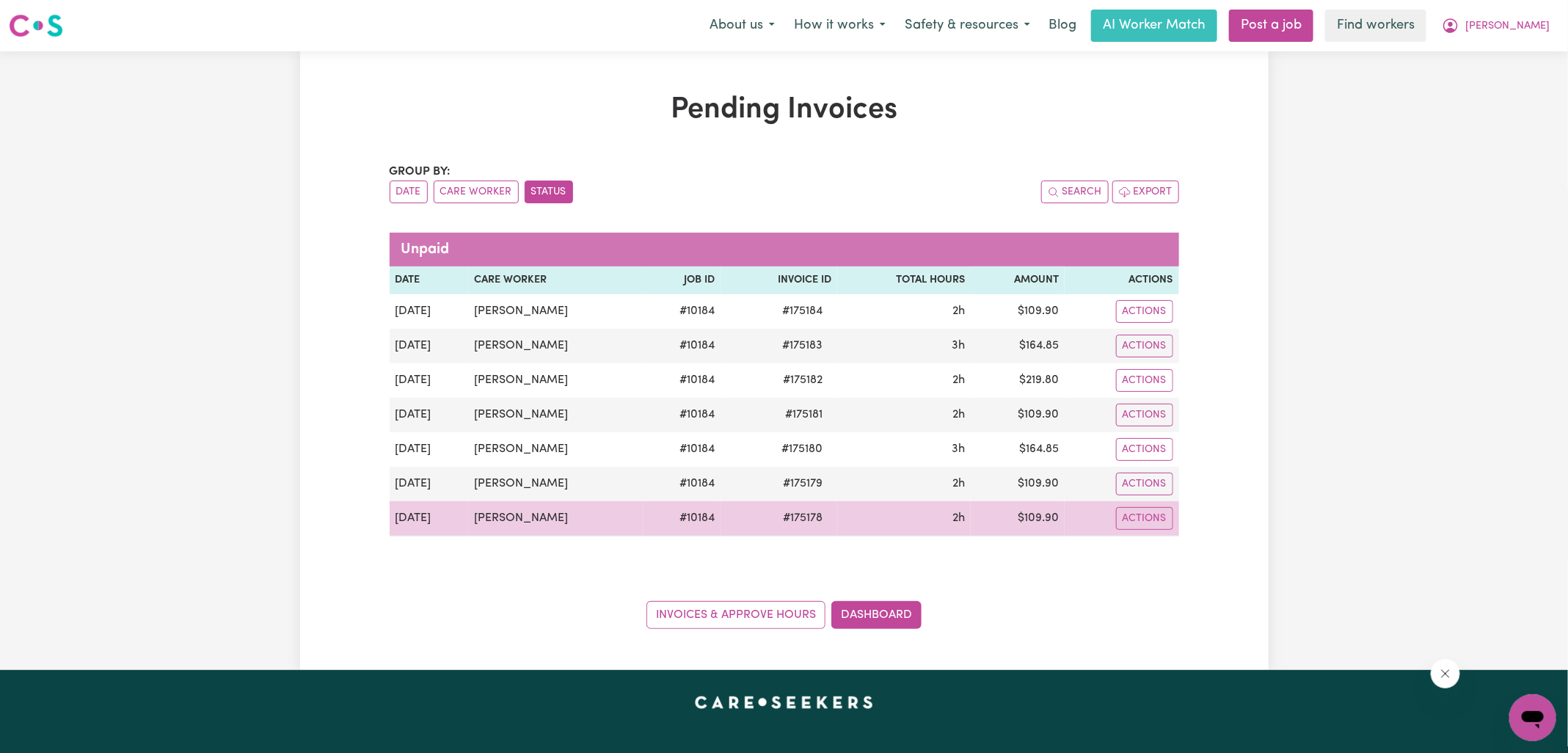
click at [801, 520] on span "# 175178" at bounding box center [802, 518] width 57 height 18
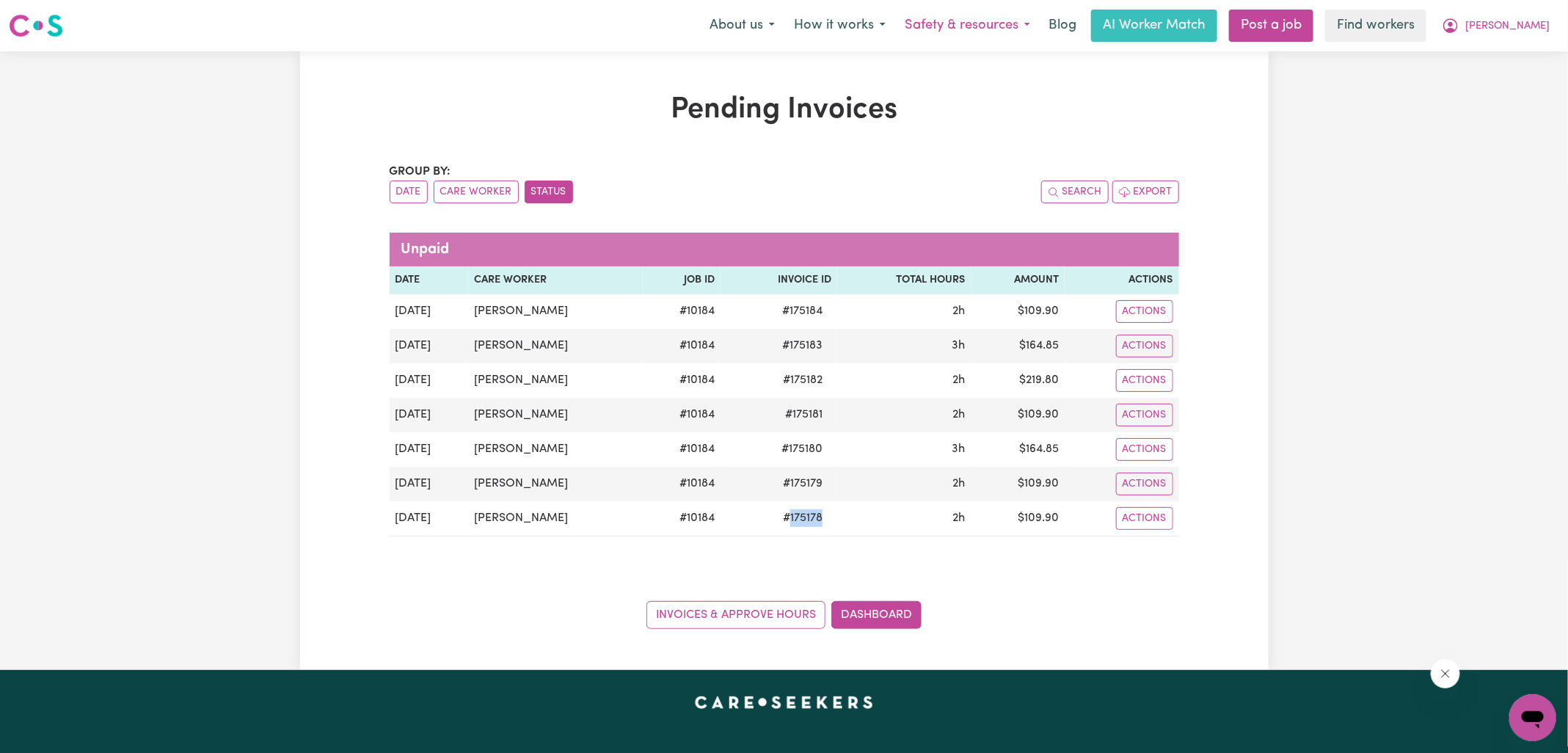
copy span "175178"
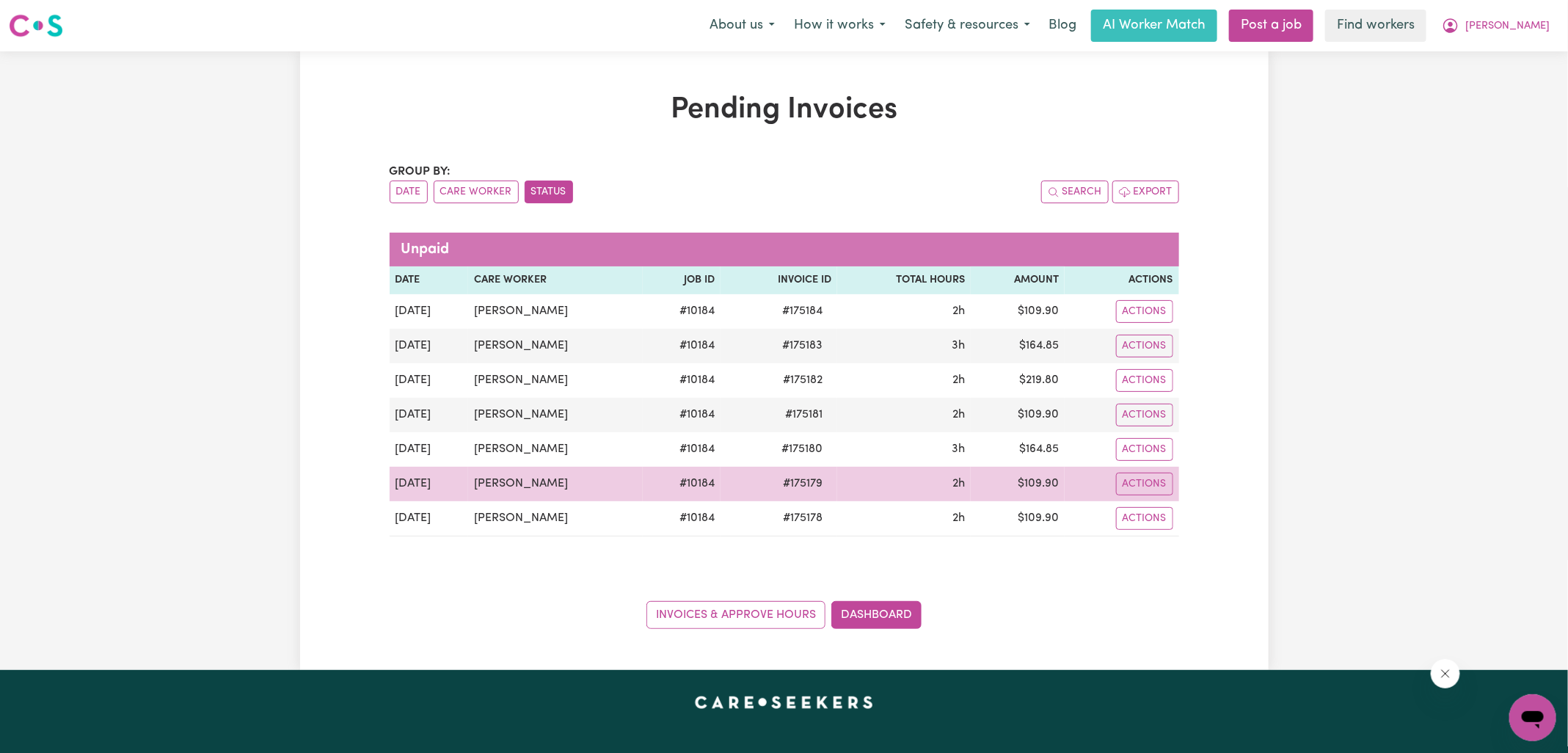
click at [786, 476] on span "# 175179" at bounding box center [802, 484] width 57 height 18
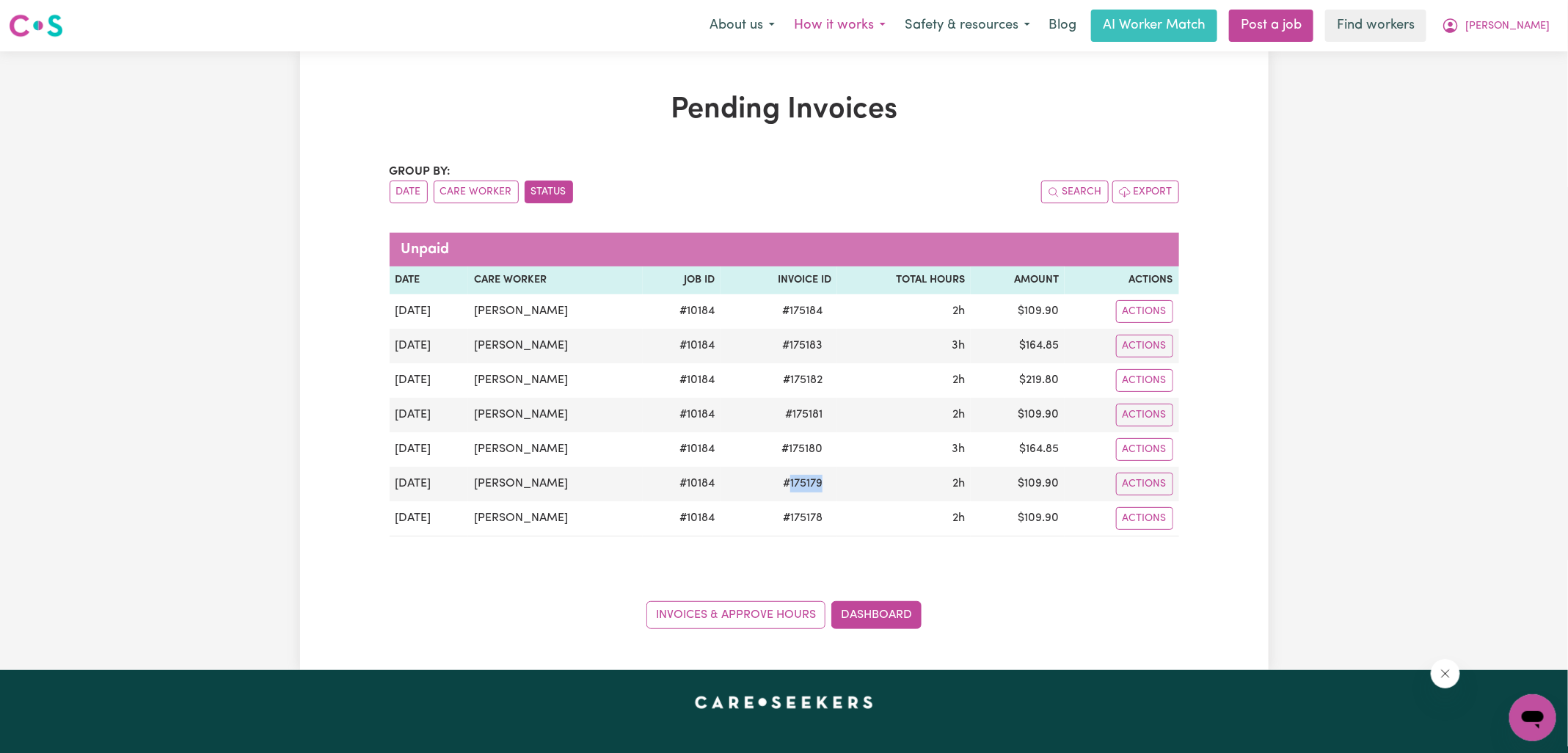
copy span "175179"
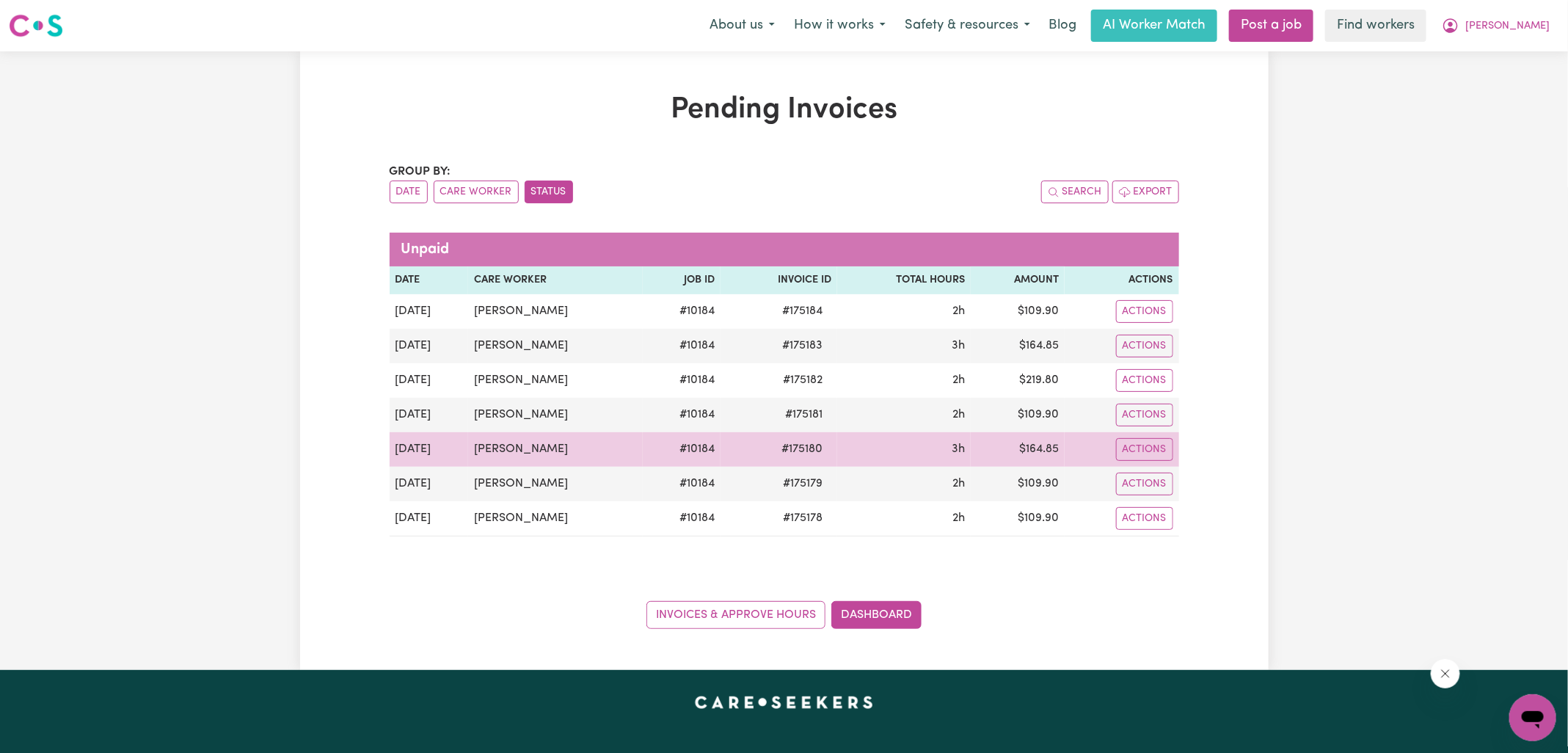
click at [792, 448] on span "# 175180" at bounding box center [801, 449] width 59 height 18
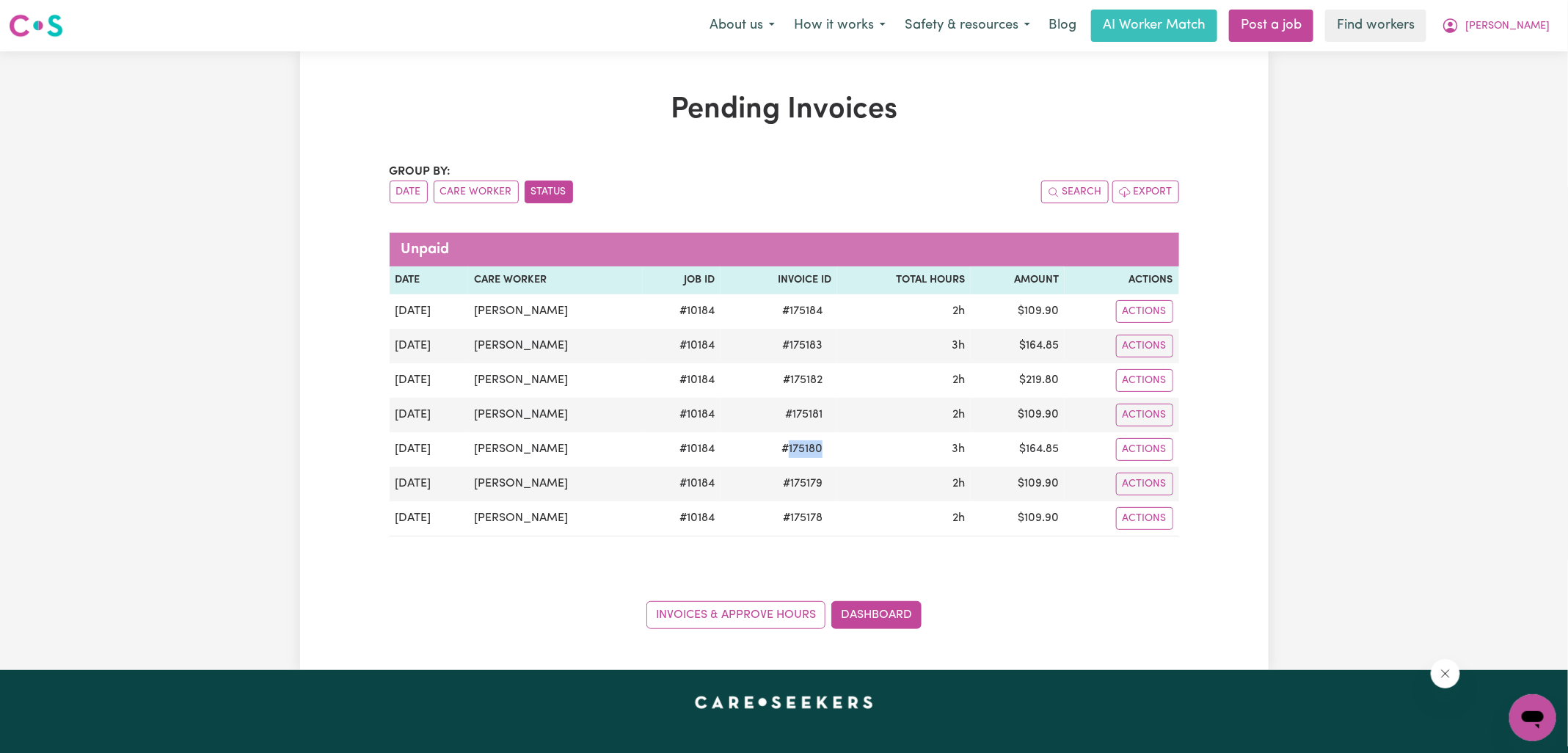
copy span "175180"
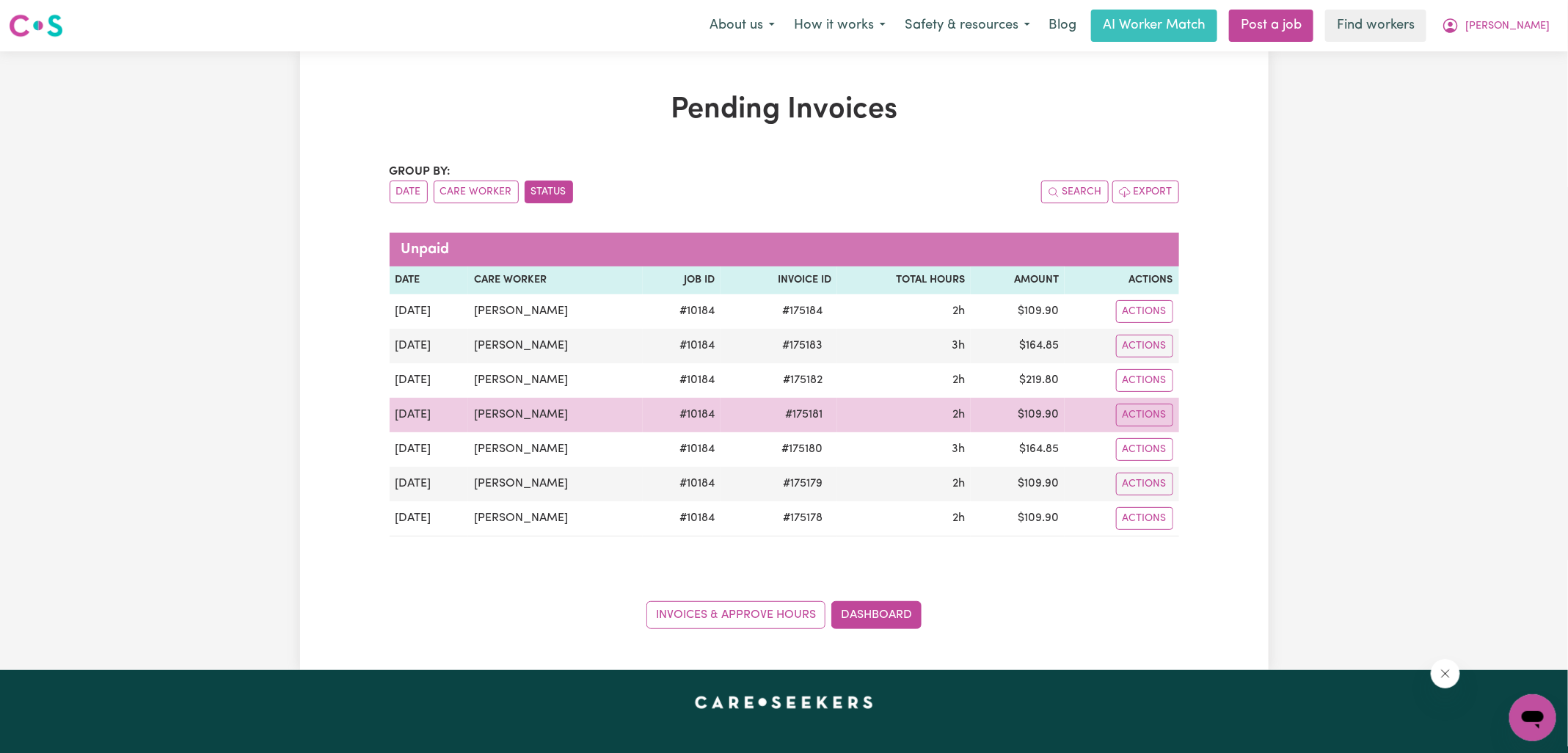
click at [796, 414] on span "# 175181" at bounding box center [804, 415] width 55 height 18
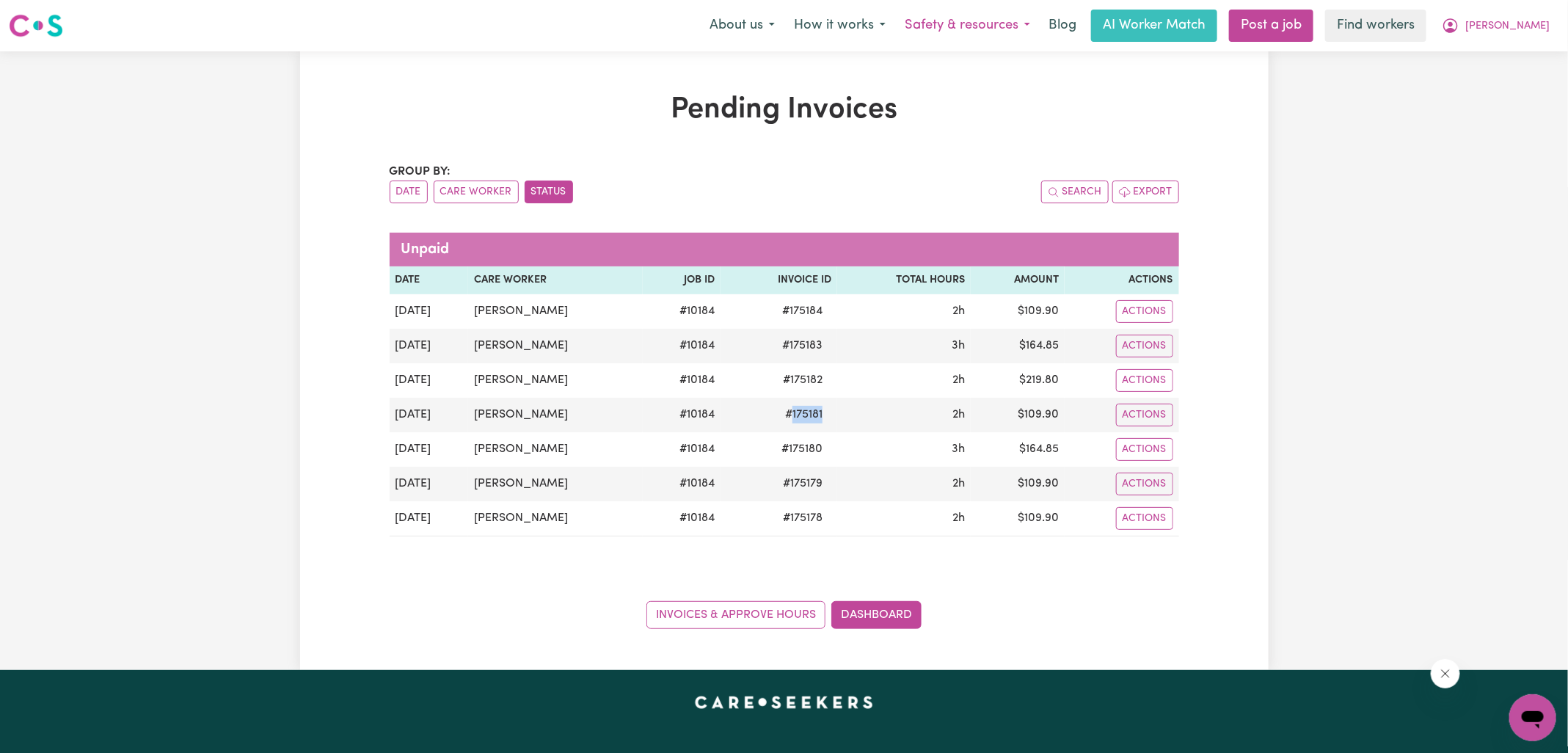
copy span "175181"
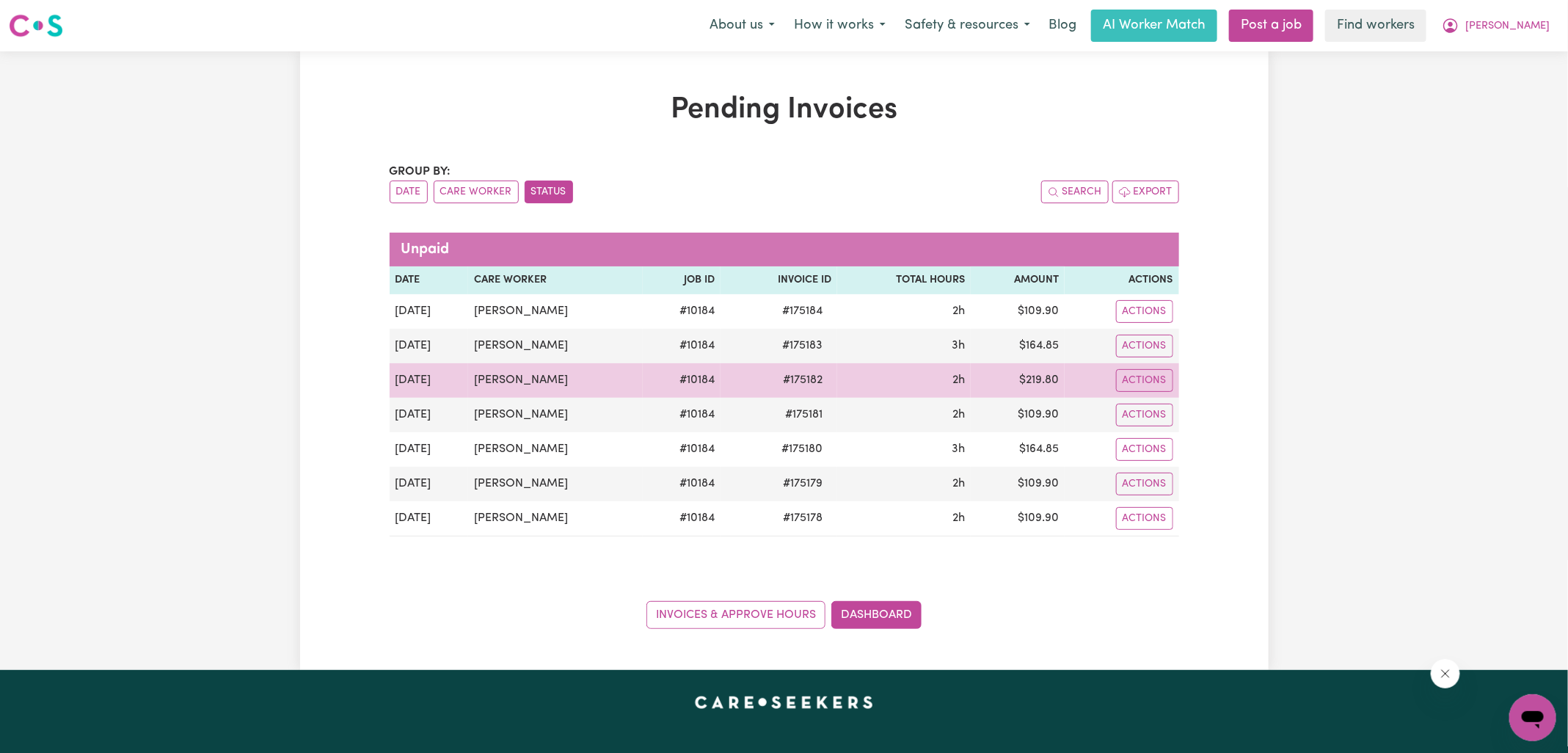
click at [793, 378] on span "# 175182" at bounding box center [802, 380] width 57 height 18
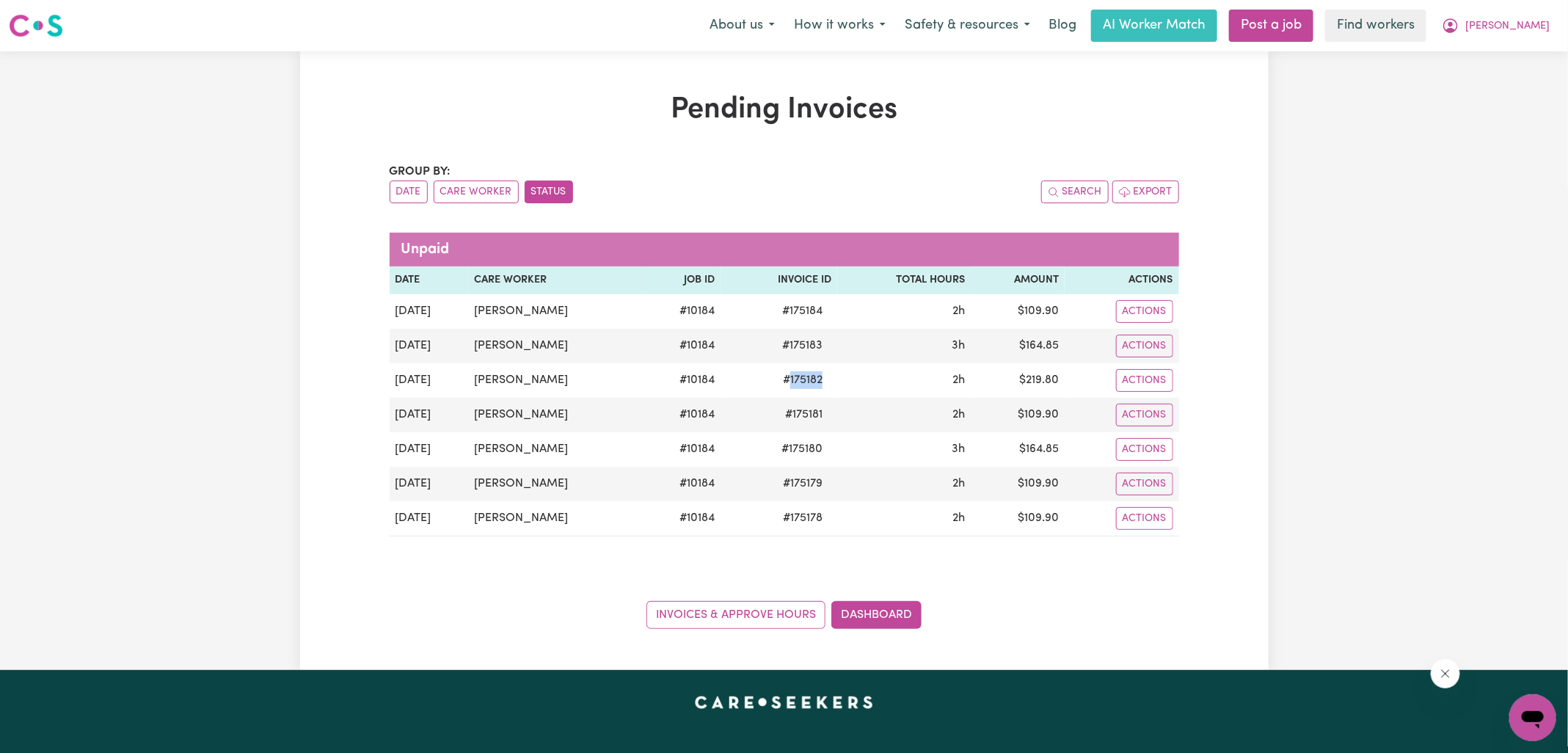
copy span "175182"
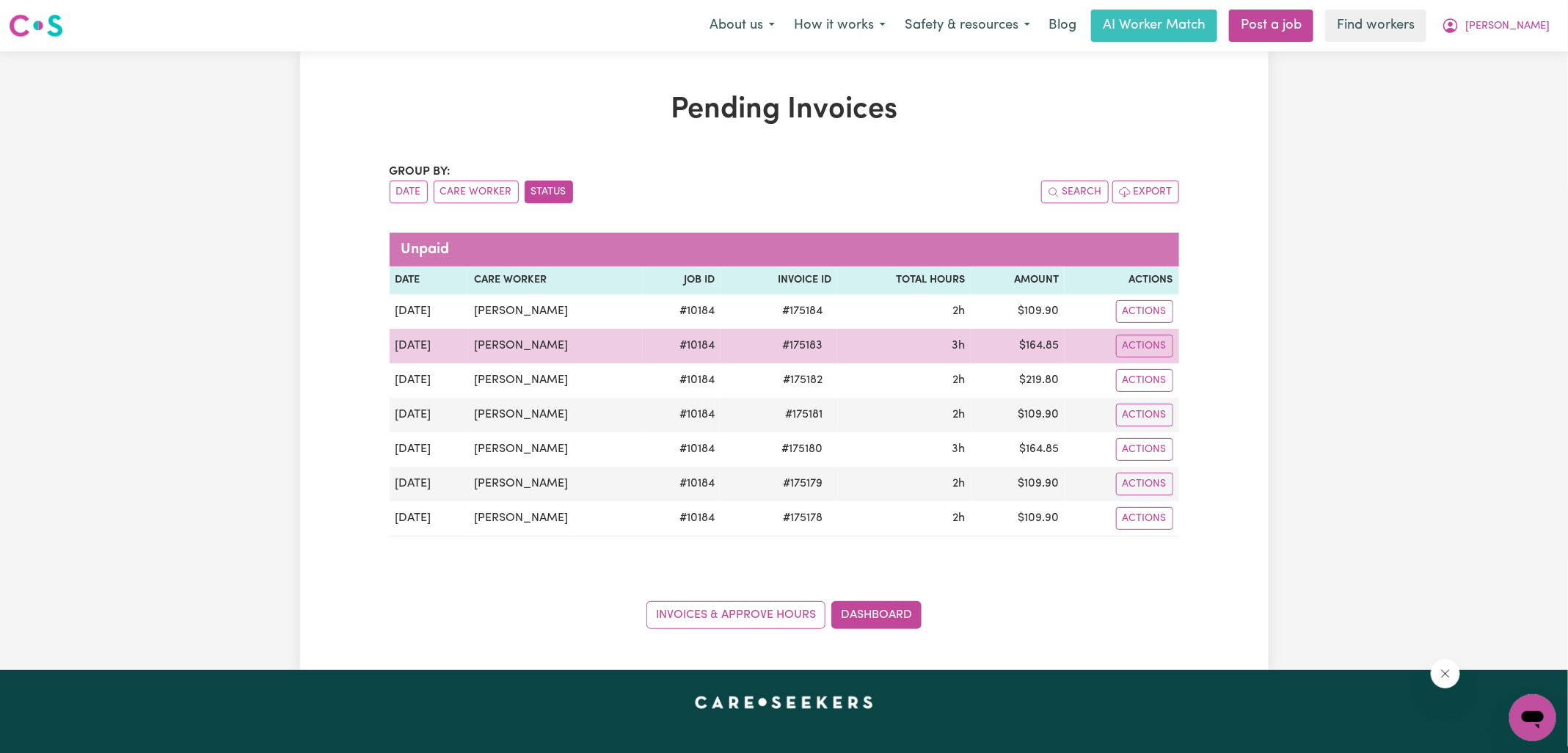
click at [793, 341] on span "# 175183" at bounding box center [802, 346] width 58 height 18
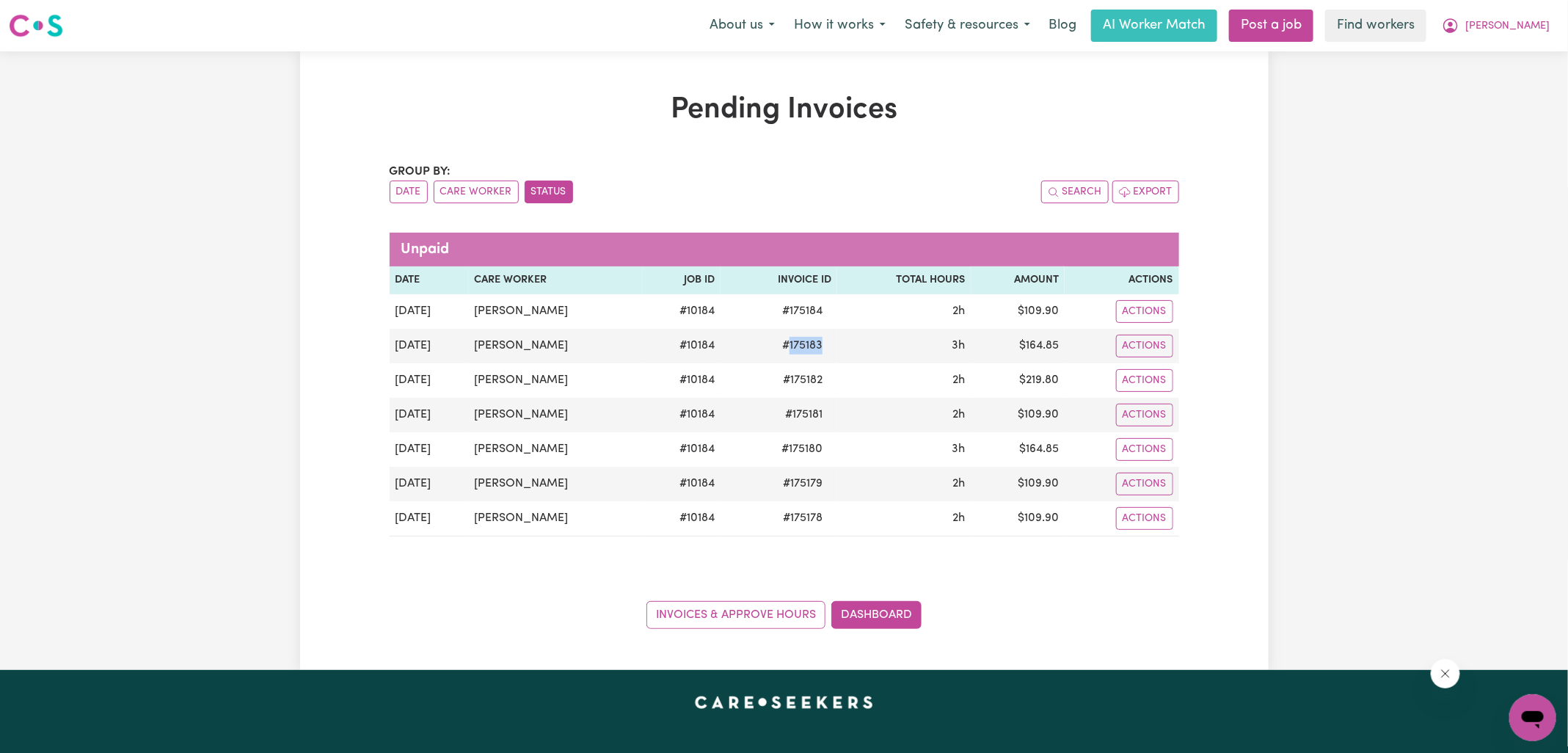
copy span "175183"
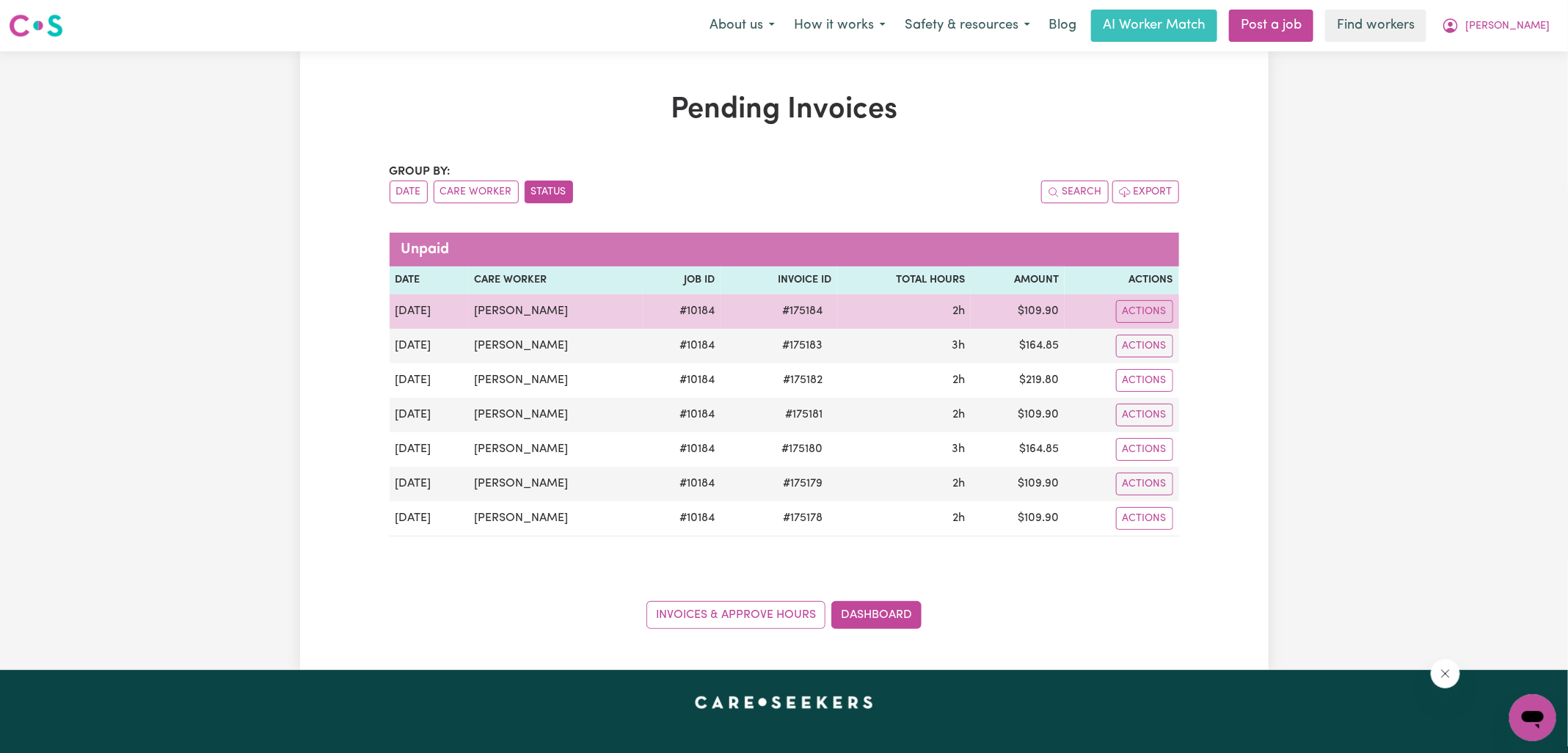
click at [792, 308] on span "# 175184" at bounding box center [802, 311] width 58 height 18
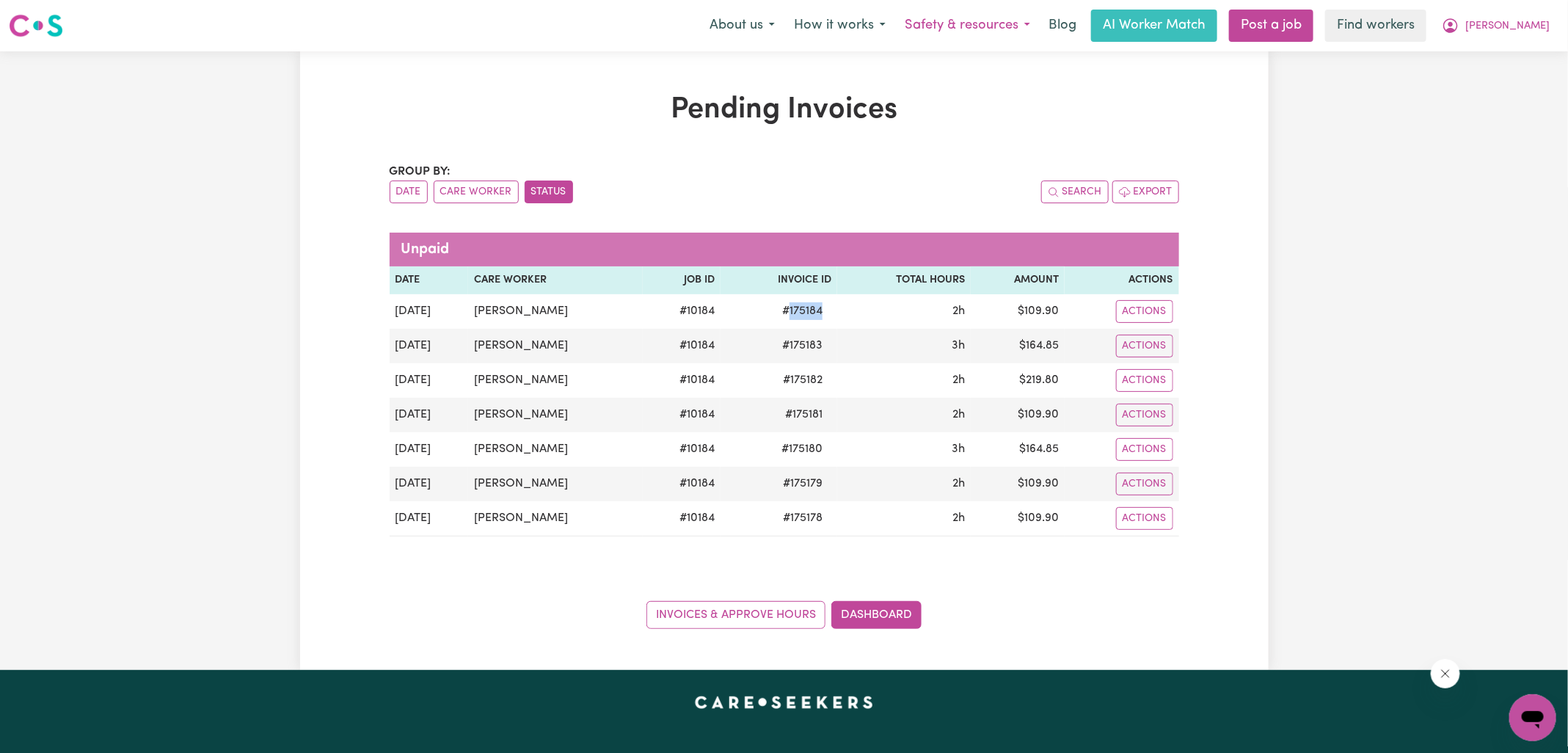
copy span "175184"
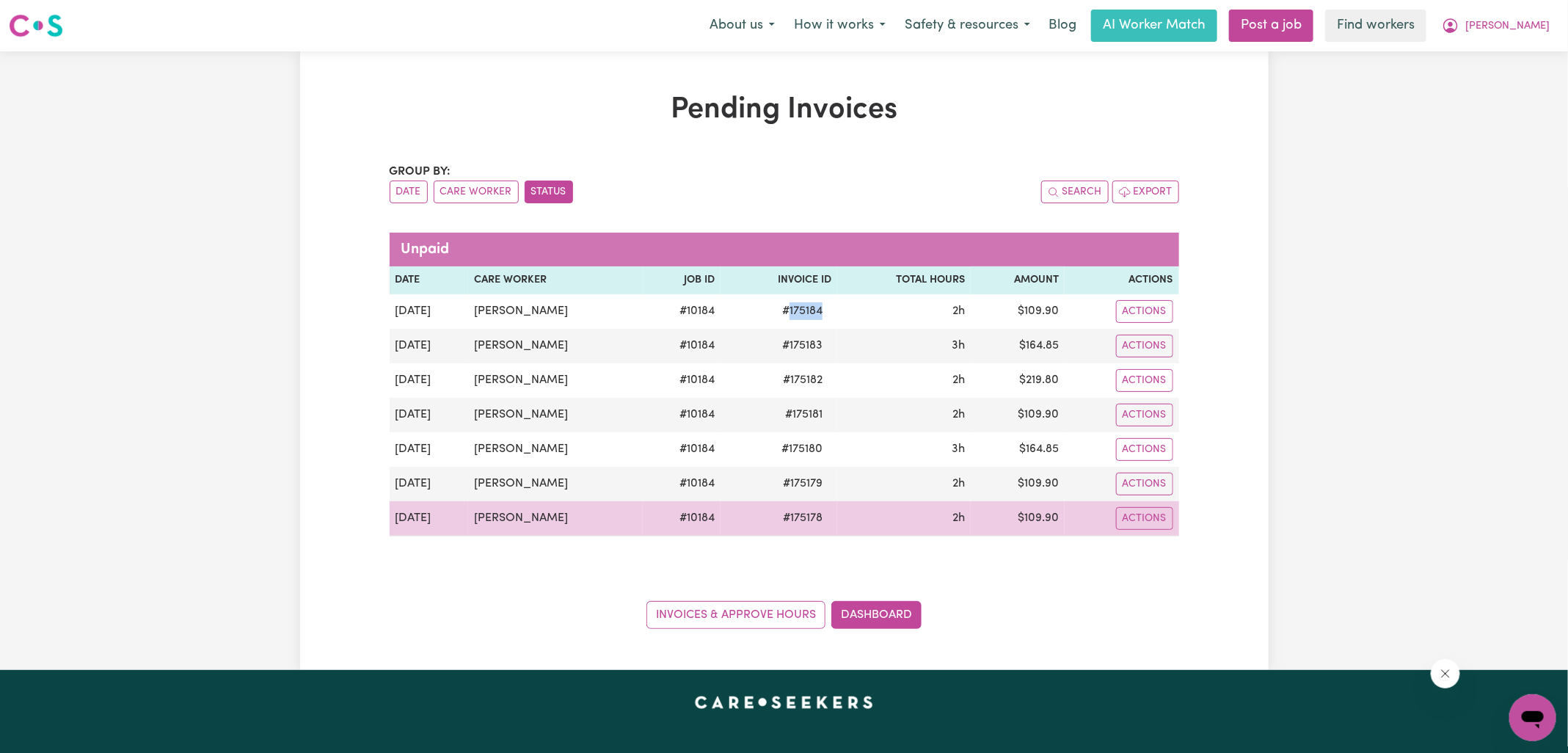
click at [1035, 526] on td "$ 109.90" at bounding box center [1017, 519] width 93 height 35
click at [1037, 518] on td "$ 109.90" at bounding box center [1017, 519] width 93 height 35
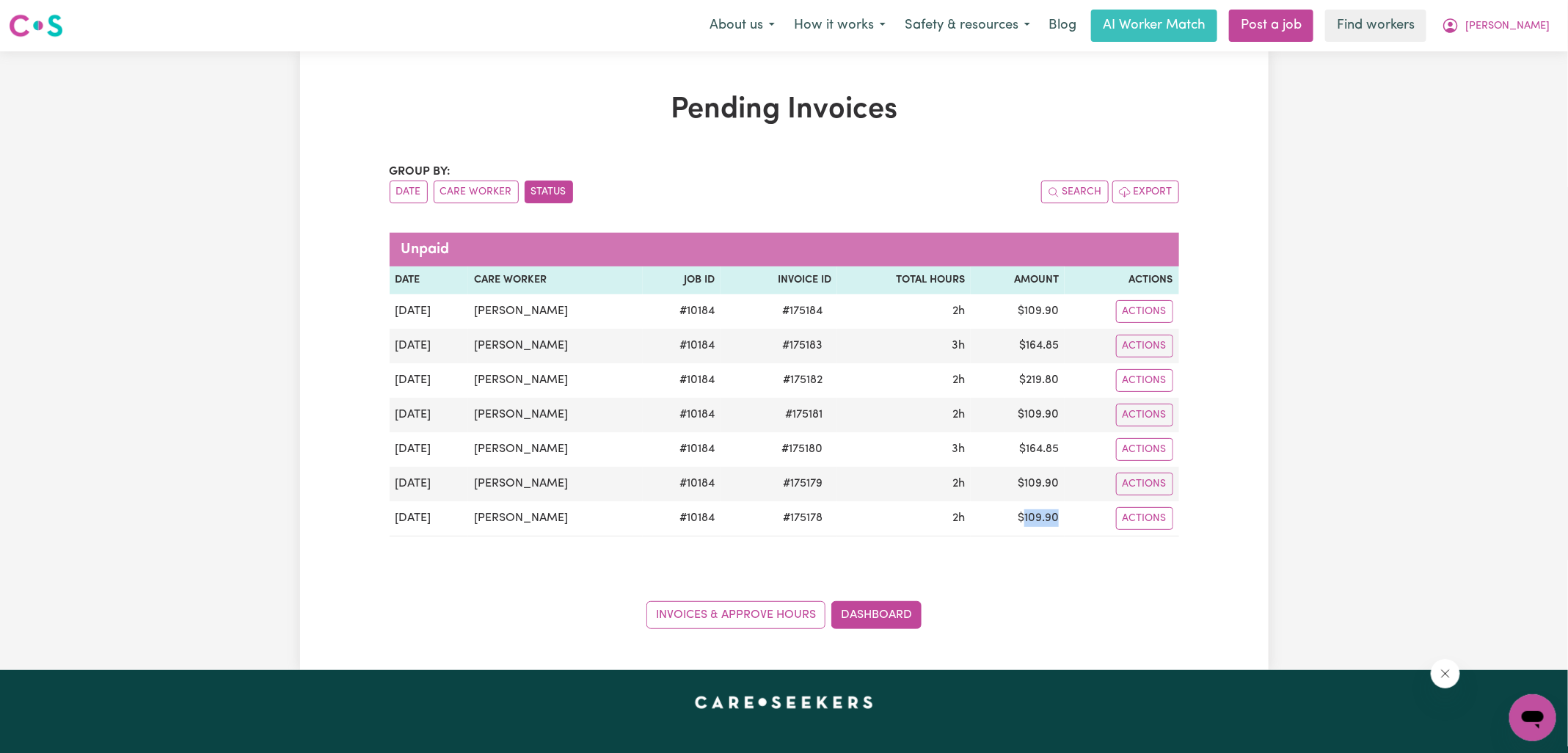
copy td "109.90"
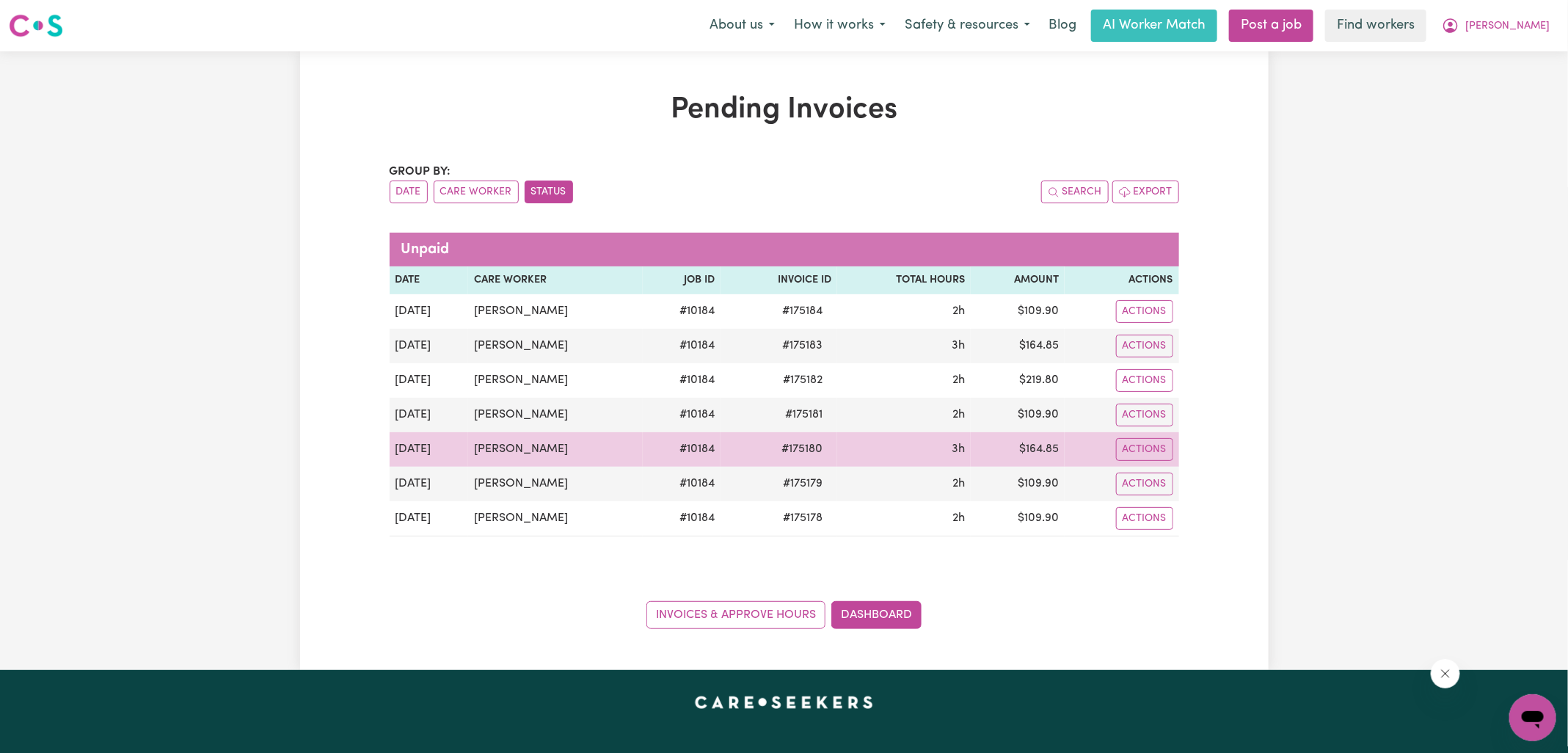
click at [1043, 448] on td "$ 164.85" at bounding box center [1017, 449] width 93 height 35
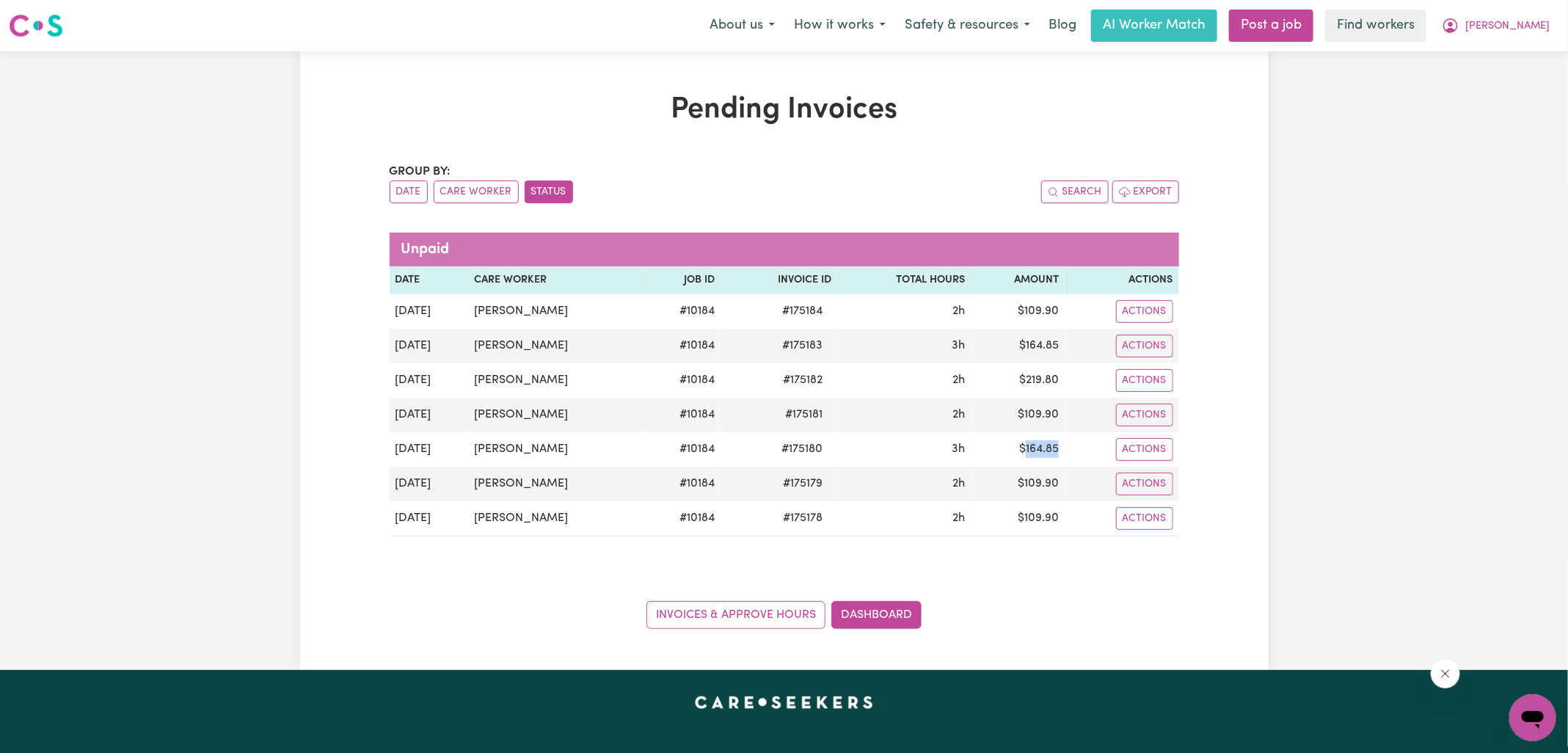
copy td "164.85"
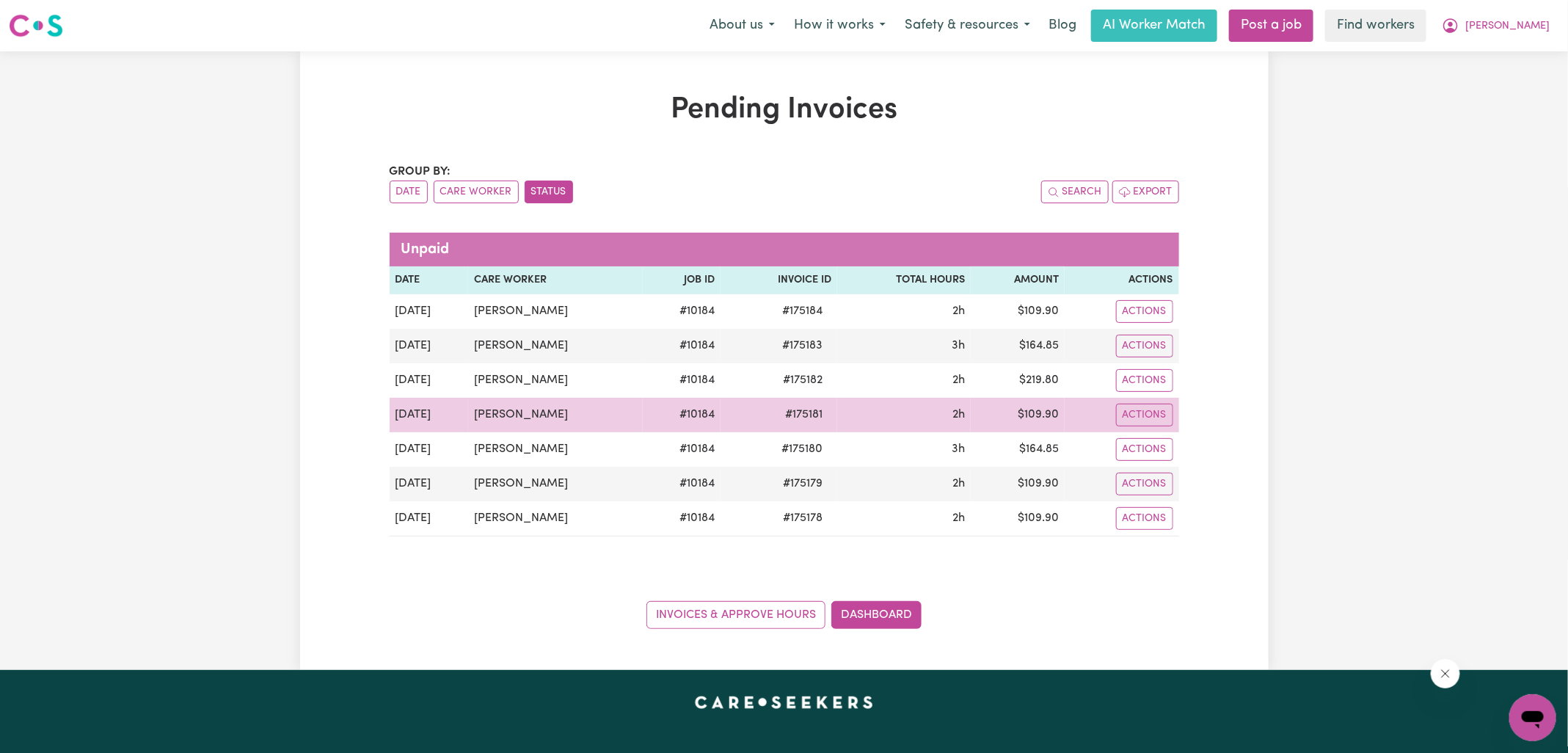
click at [1049, 415] on td "$ 109.90" at bounding box center [1017, 415] width 93 height 35
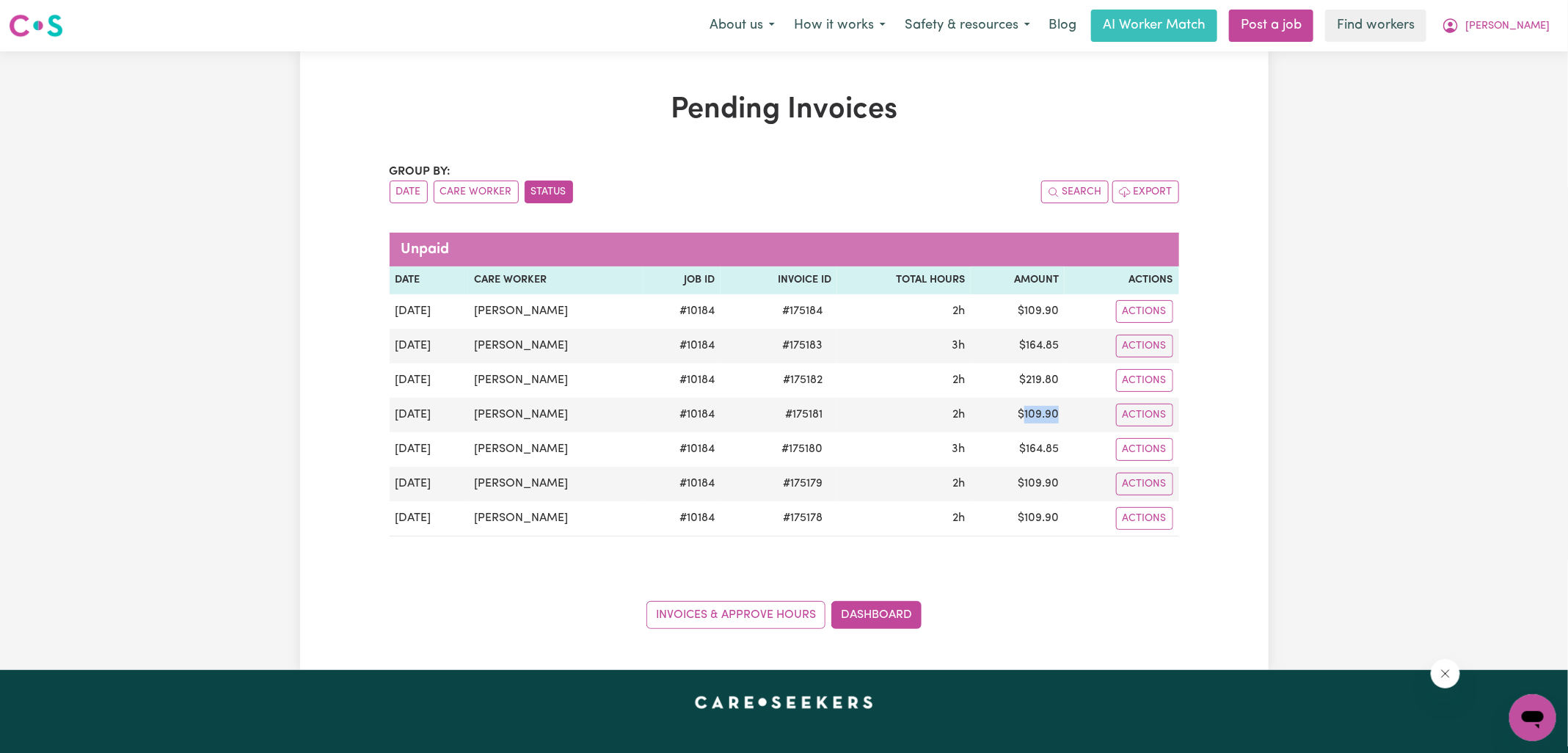
copy td "109.90"
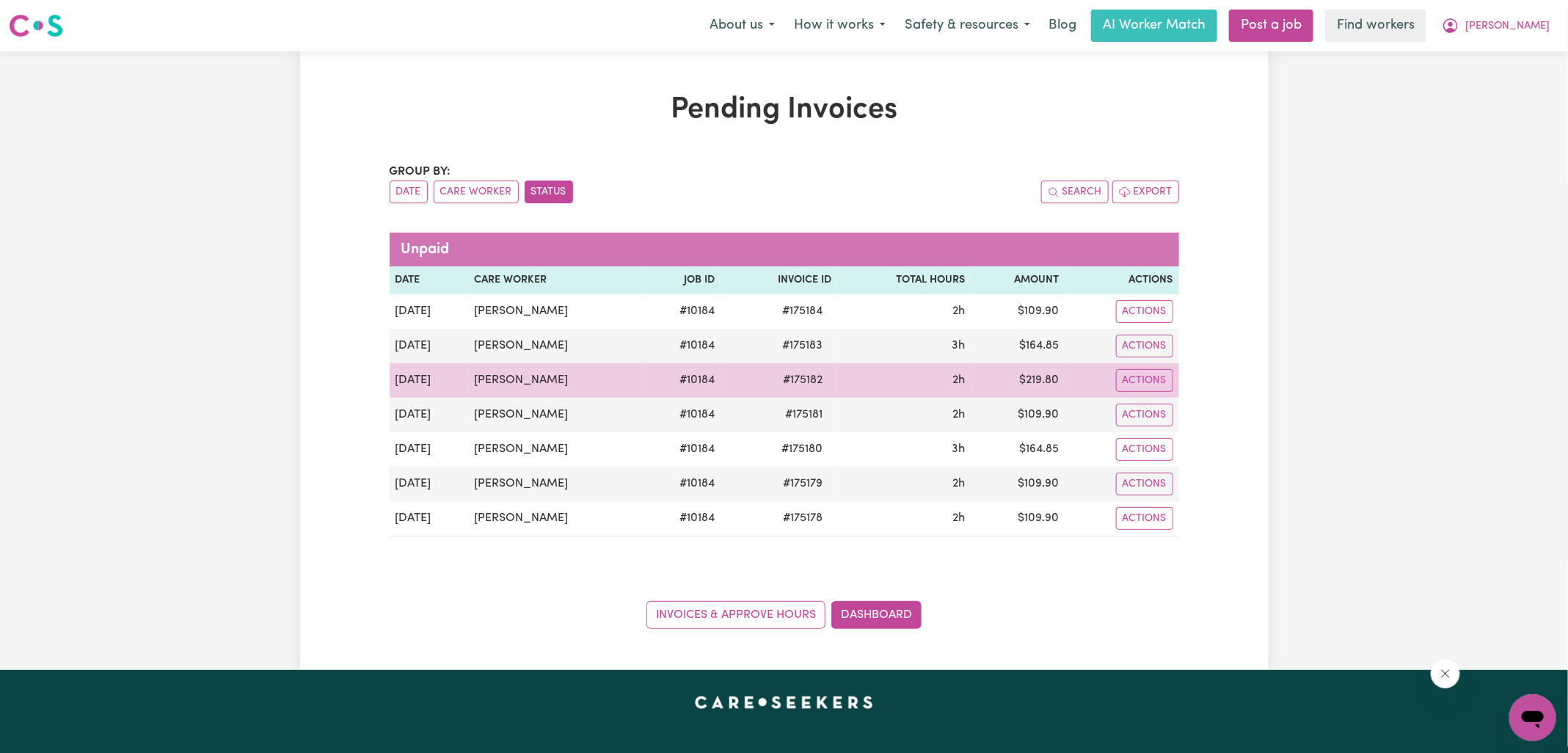
click at [1036, 383] on td "$ 219.80" at bounding box center [1017, 380] width 93 height 35
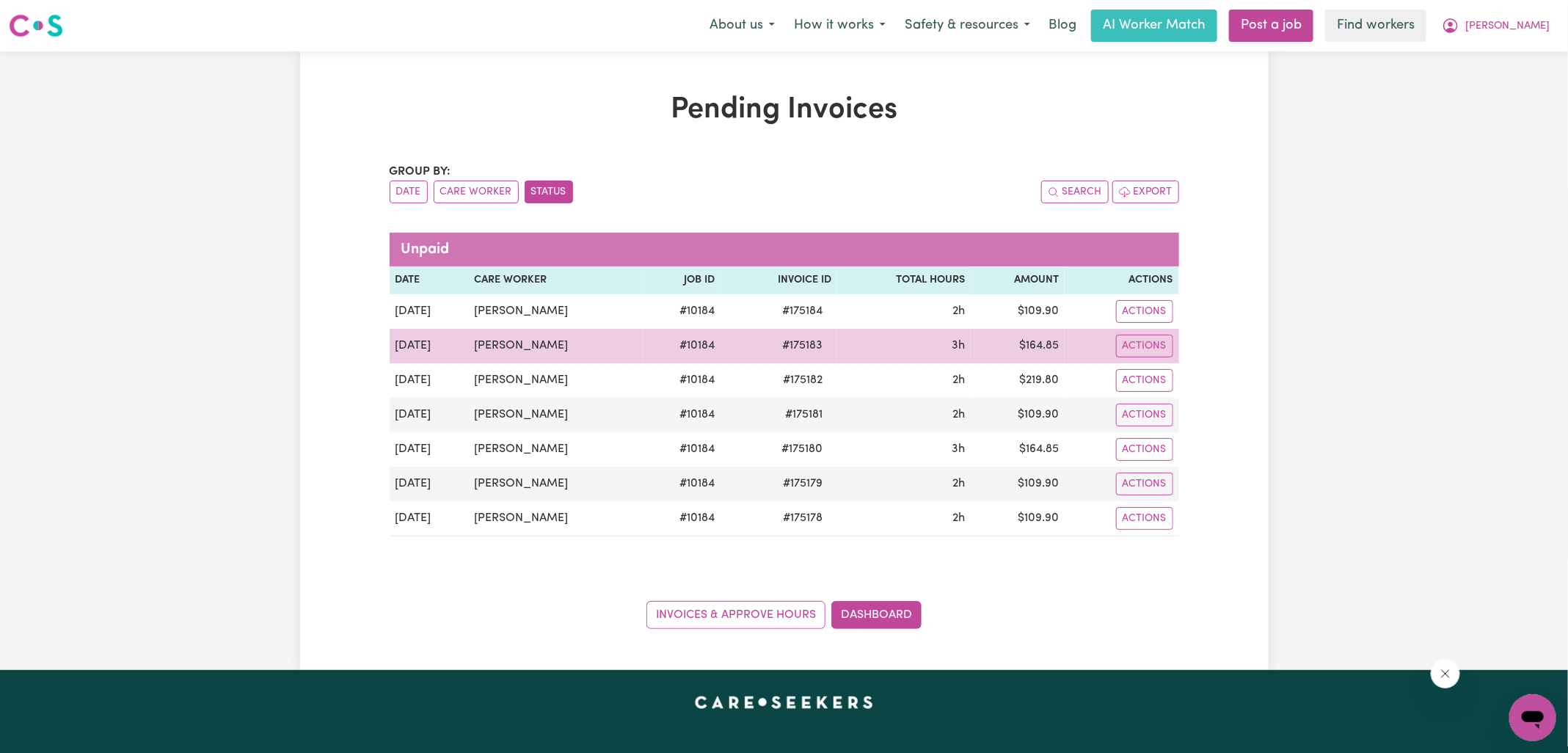
click at [1036, 340] on td "$ 164.85" at bounding box center [1017, 346] width 93 height 35
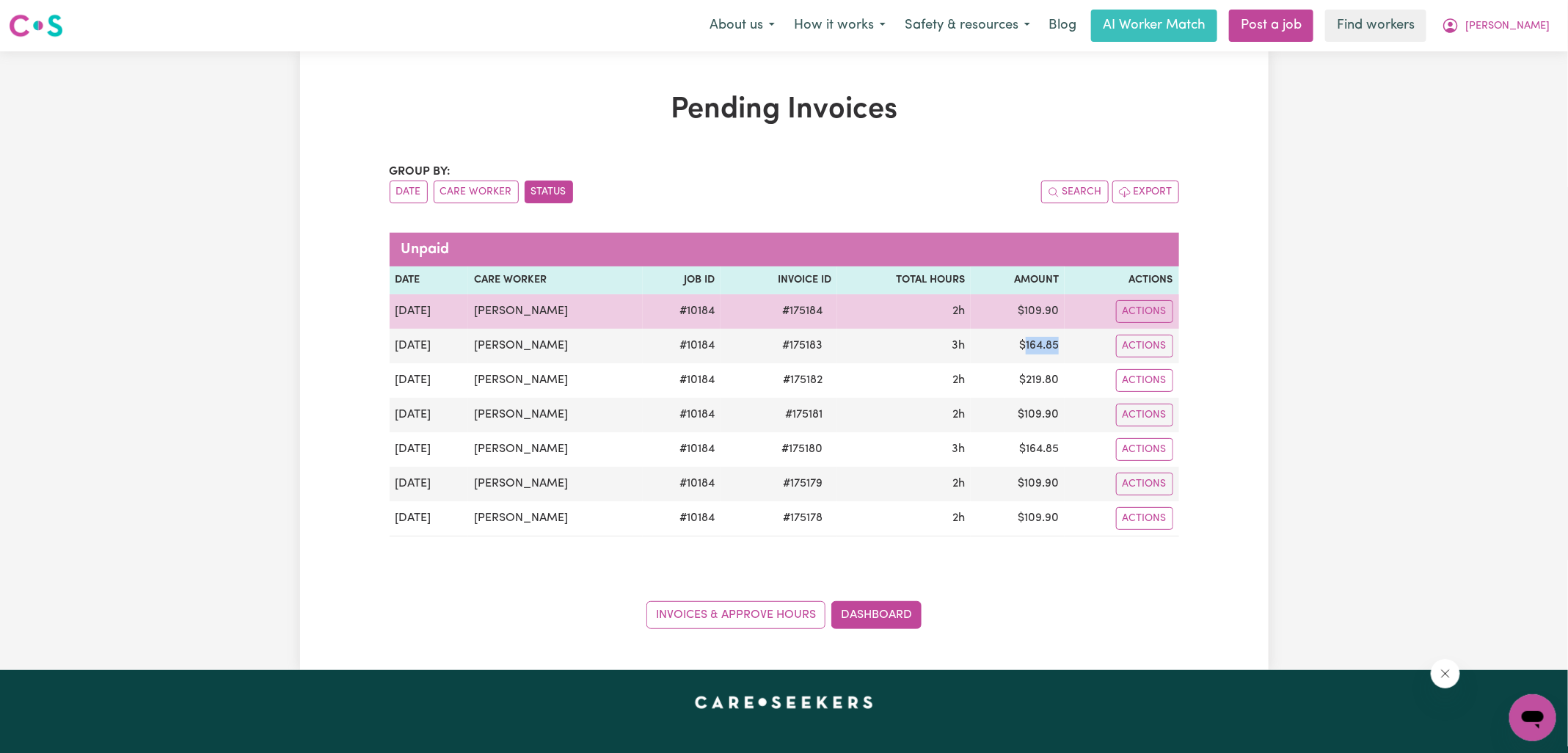
click at [1036, 308] on td "$ 109.90" at bounding box center [1017, 311] width 93 height 35
